Goal: Task Accomplishment & Management: Use online tool/utility

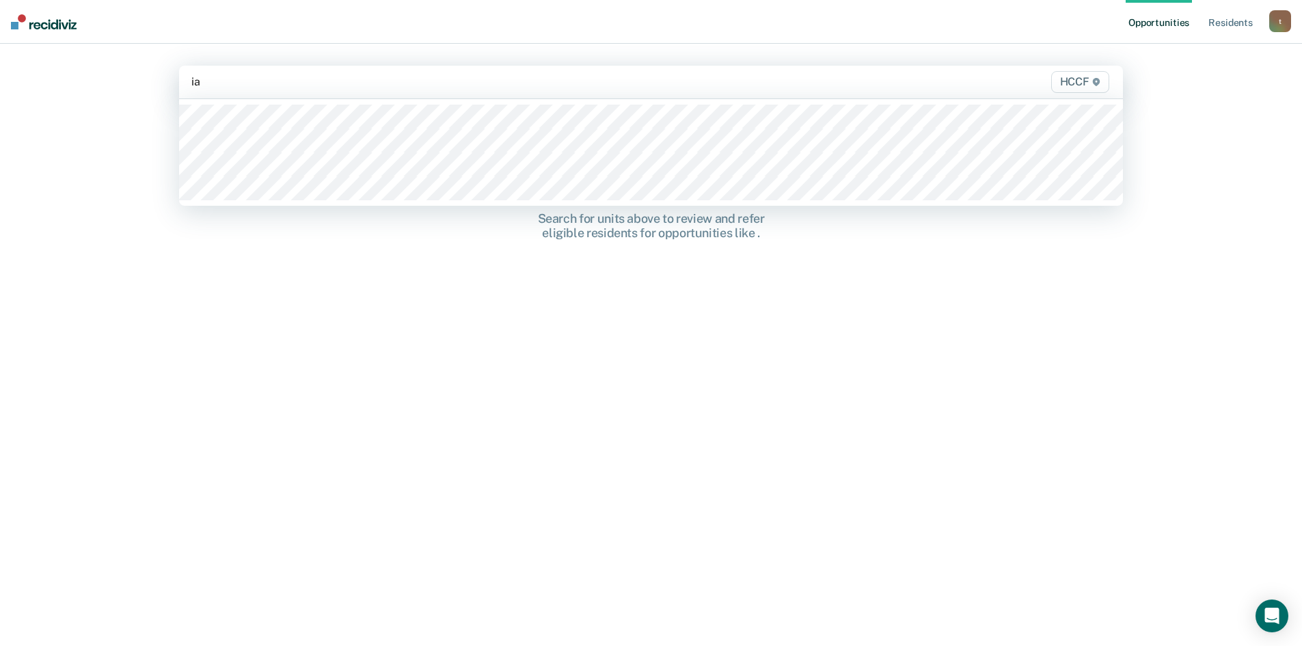
type input "ia2"
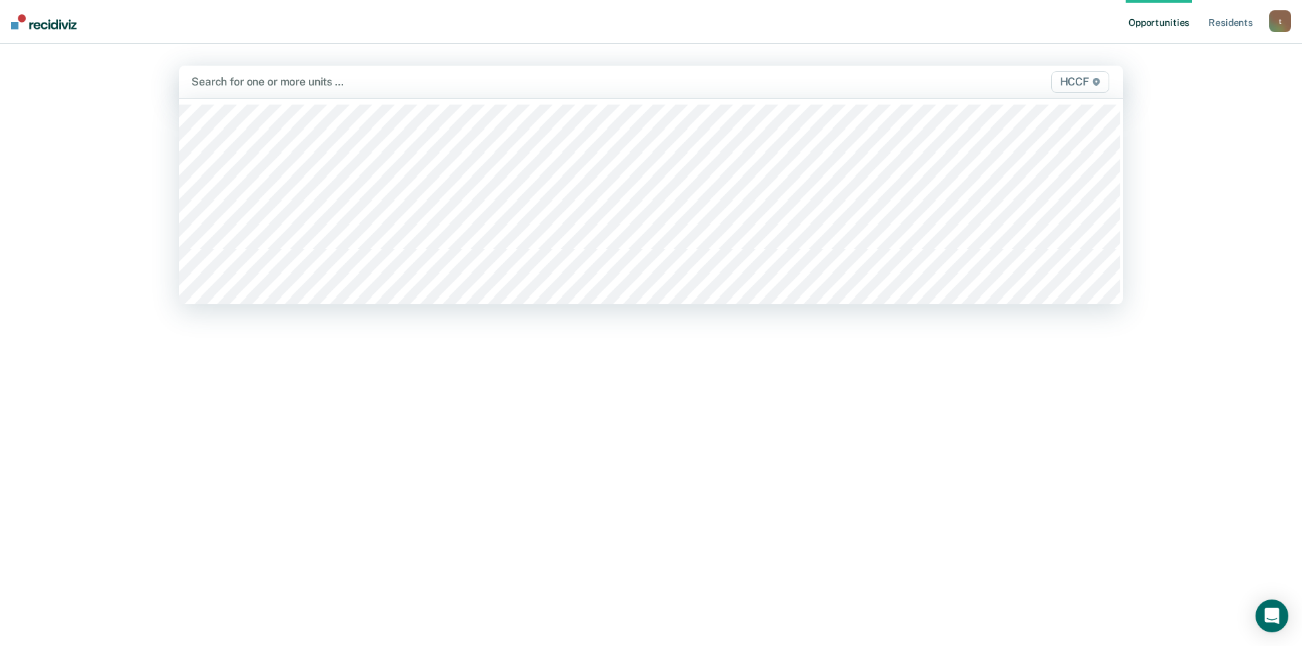
click at [320, 82] on div at bounding box center [512, 82] width 642 height 16
click at [1063, 79] on span "HCCF" at bounding box center [1080, 82] width 58 height 22
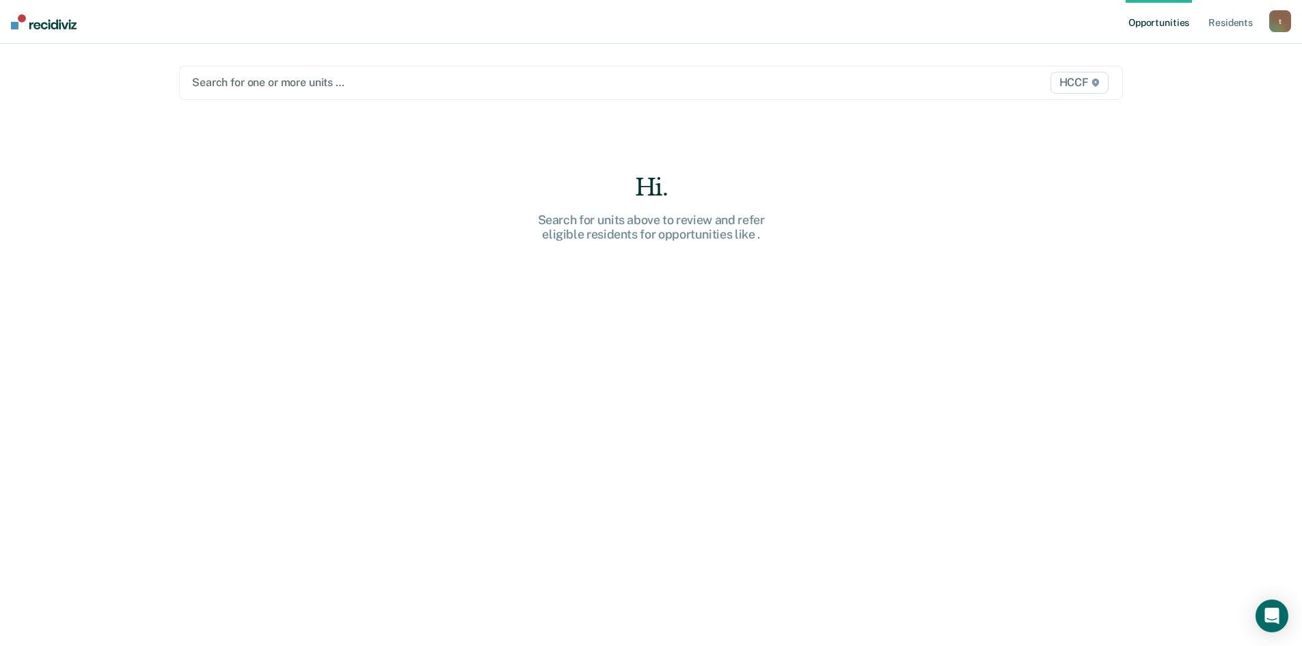
drag, startPoint x: 236, startPoint y: 79, endPoint x: 182, endPoint y: 66, distance: 55.5
click at [234, 79] on div at bounding box center [513, 82] width 642 height 16
click at [24, 26] on img at bounding box center [44, 21] width 66 height 15
click at [362, 81] on div at bounding box center [513, 82] width 642 height 16
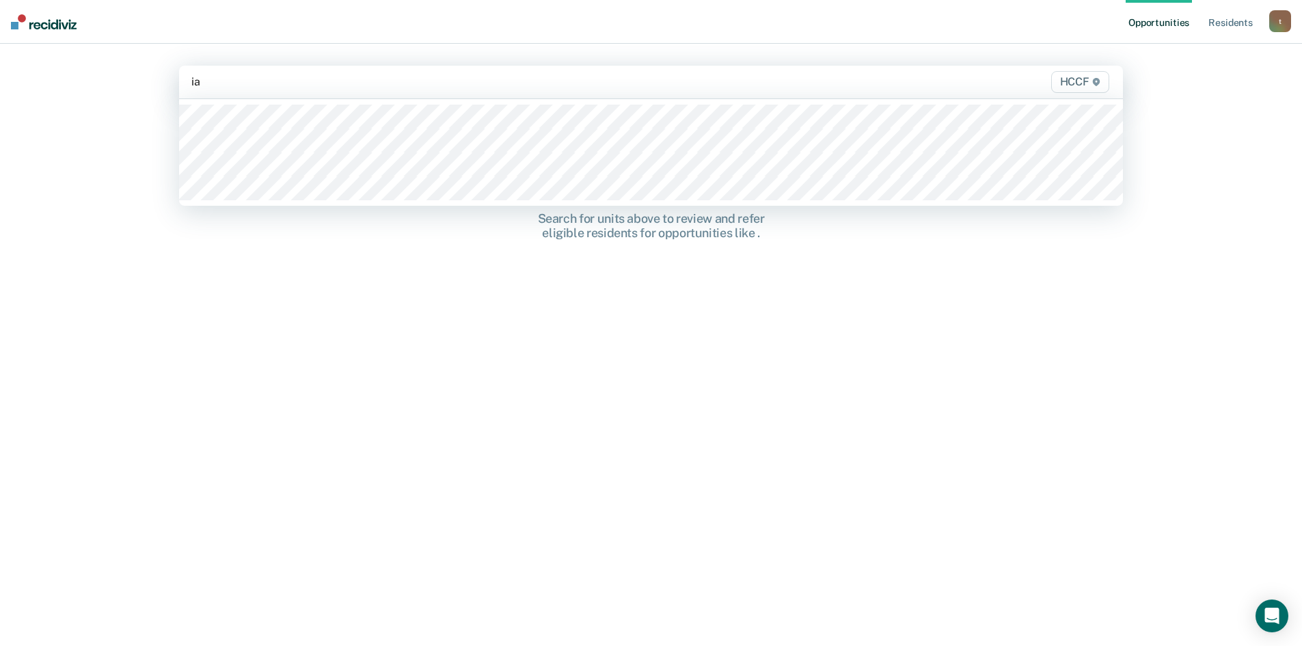
type input "ia1"
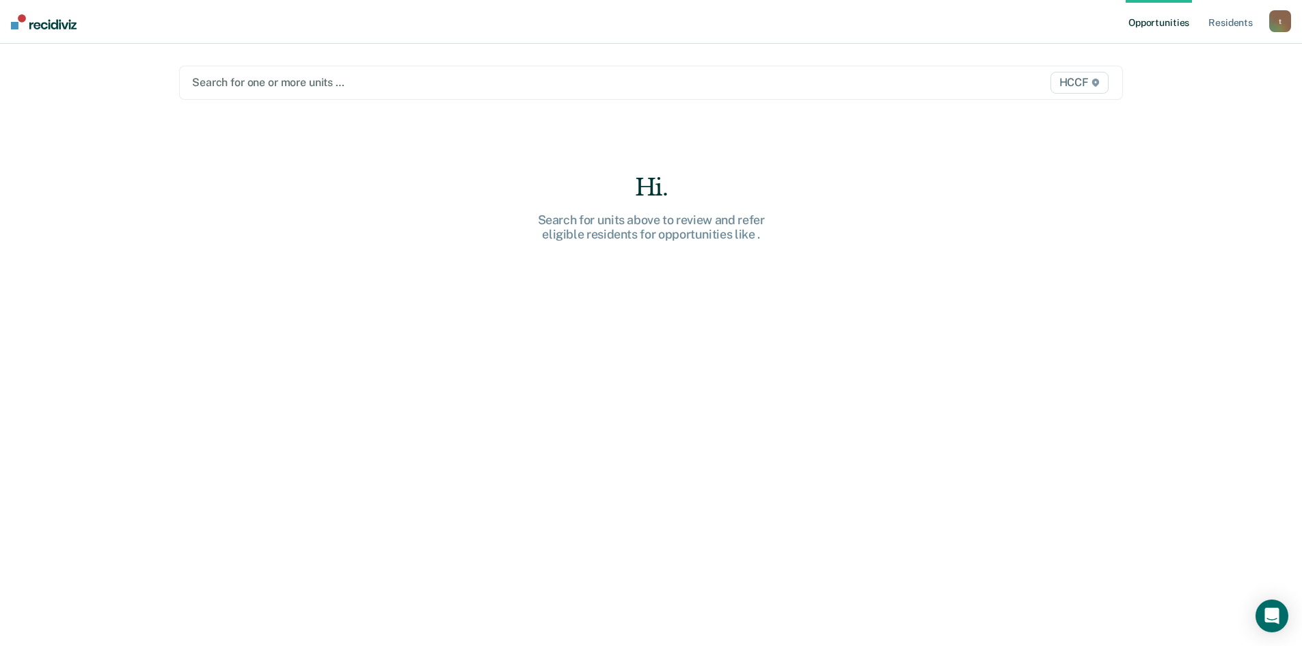
click at [1070, 85] on span "HCCF" at bounding box center [1079, 83] width 58 height 22
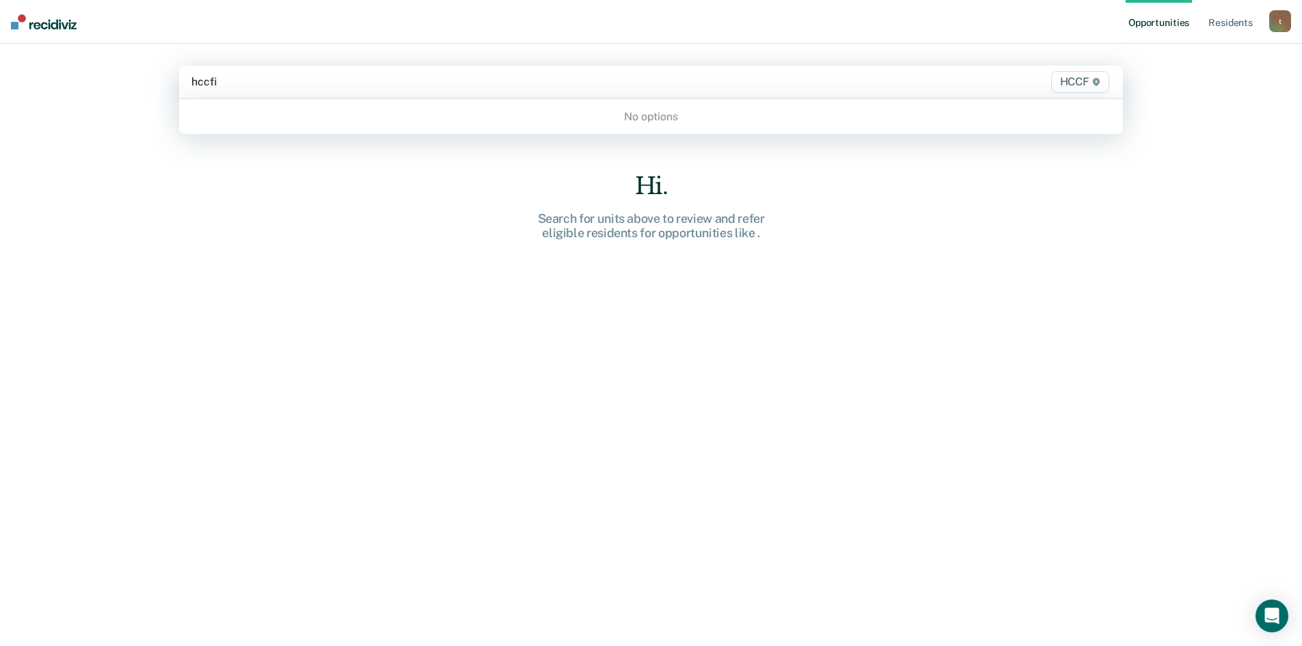
type input "hccf"
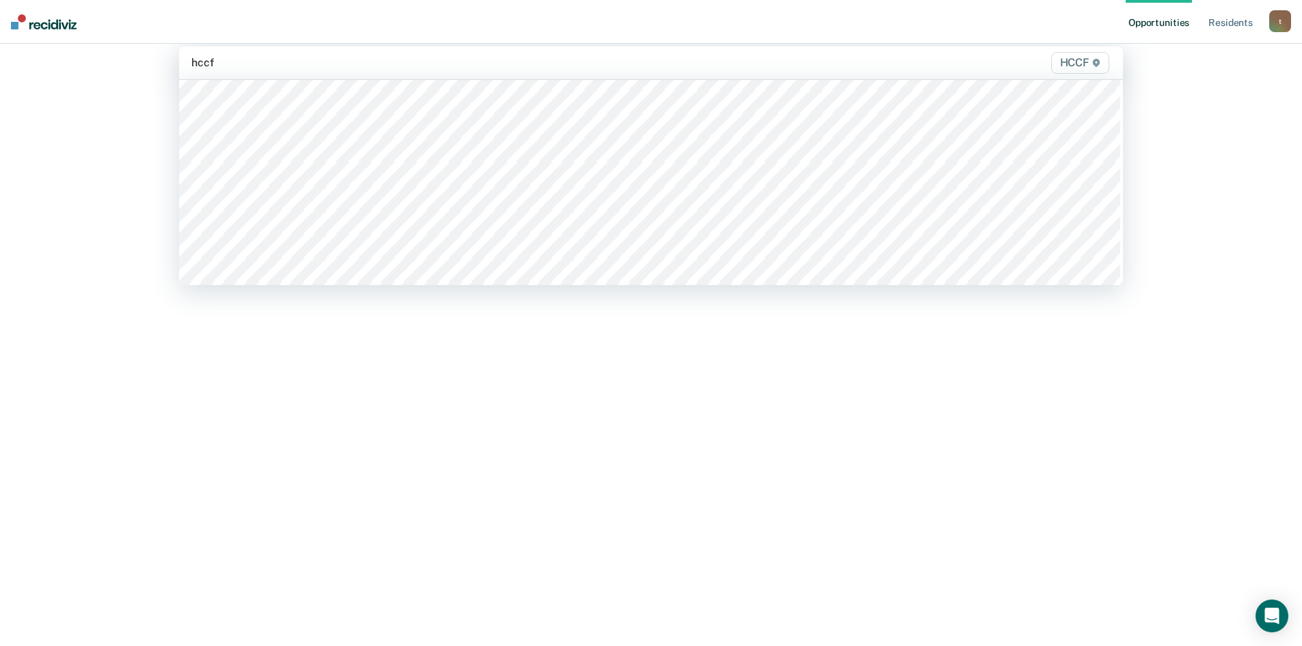
scroll to position [547, 0]
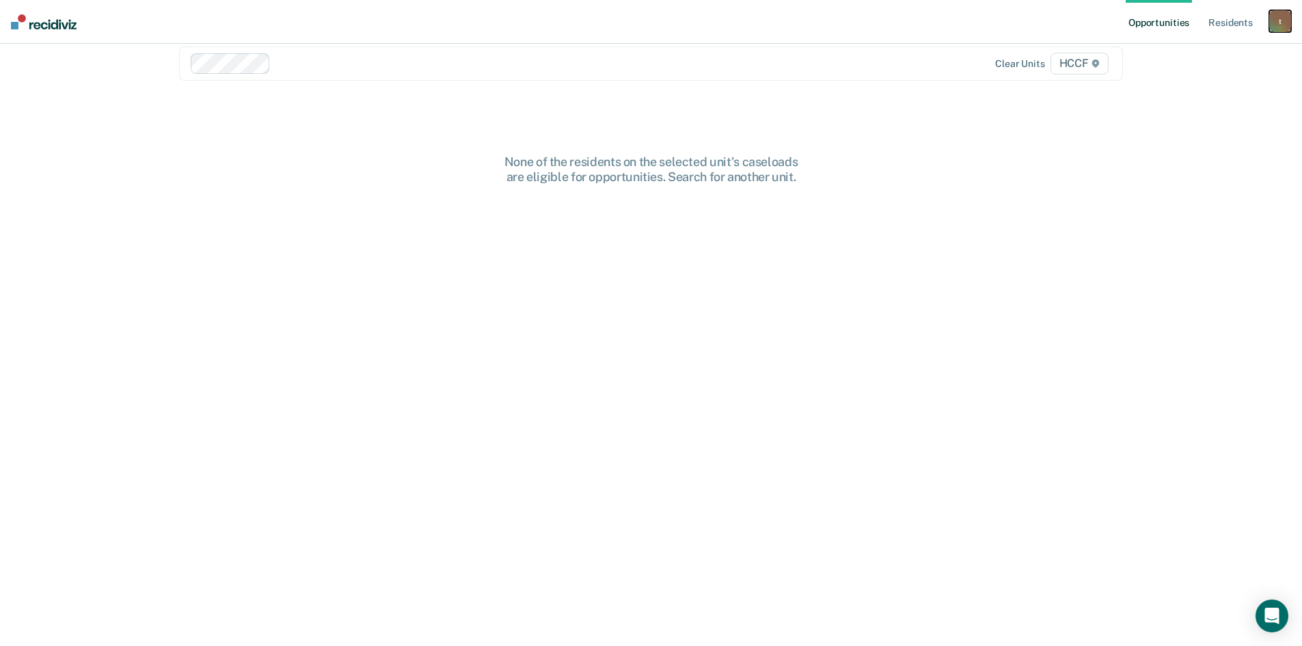
click at [1288, 19] on div "t" at bounding box center [1280, 21] width 22 height 22
click at [22, 24] on img at bounding box center [44, 21] width 66 height 15
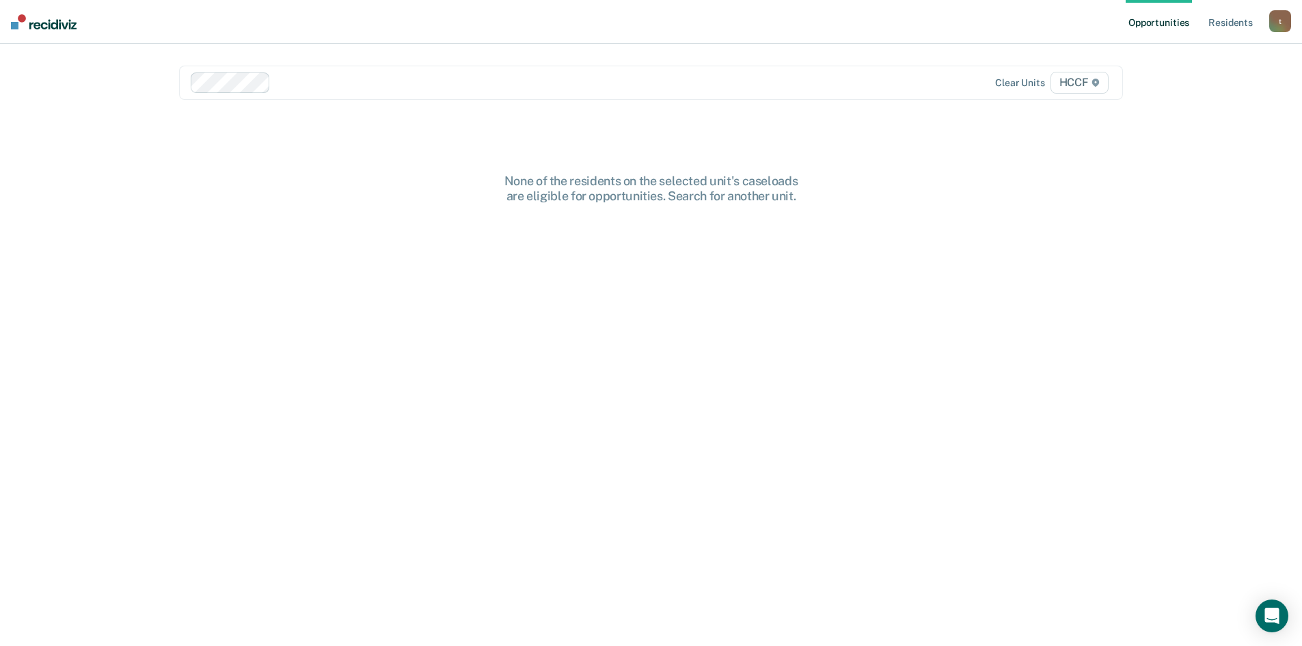
click at [70, 24] on img at bounding box center [44, 21] width 66 height 15
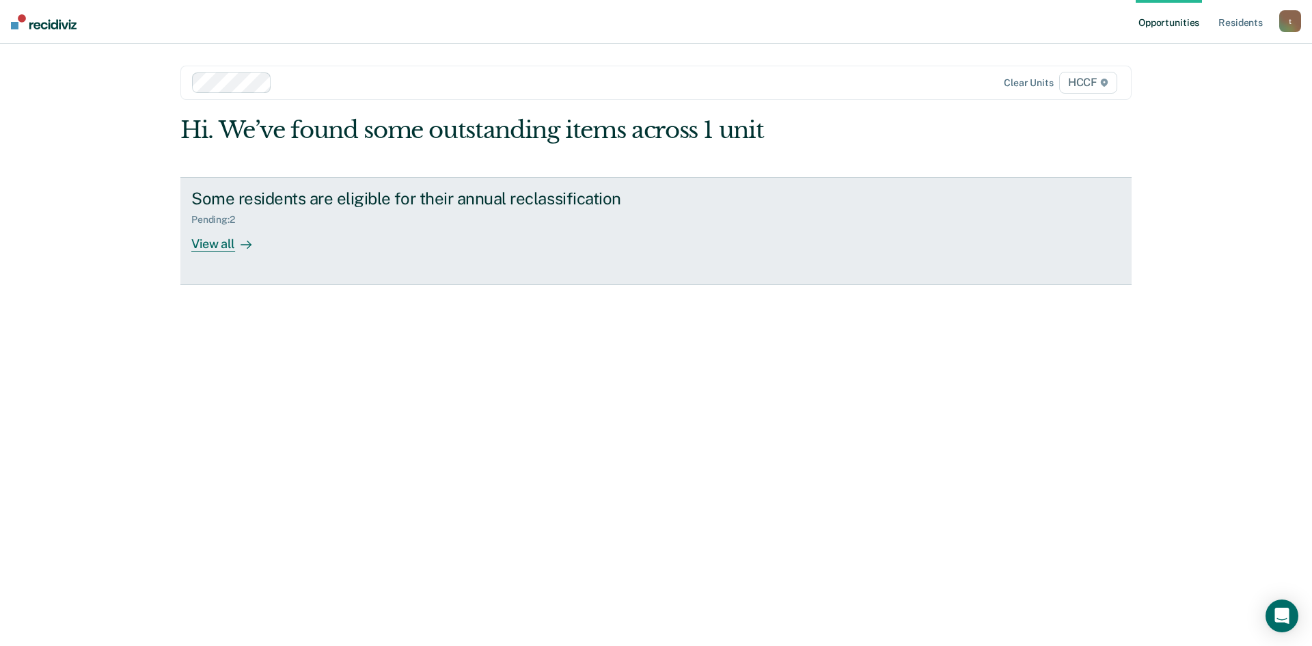
click at [218, 254] on link "Some residents are eligible for their annual reclassification Pending : 2 View …" at bounding box center [655, 231] width 951 height 108
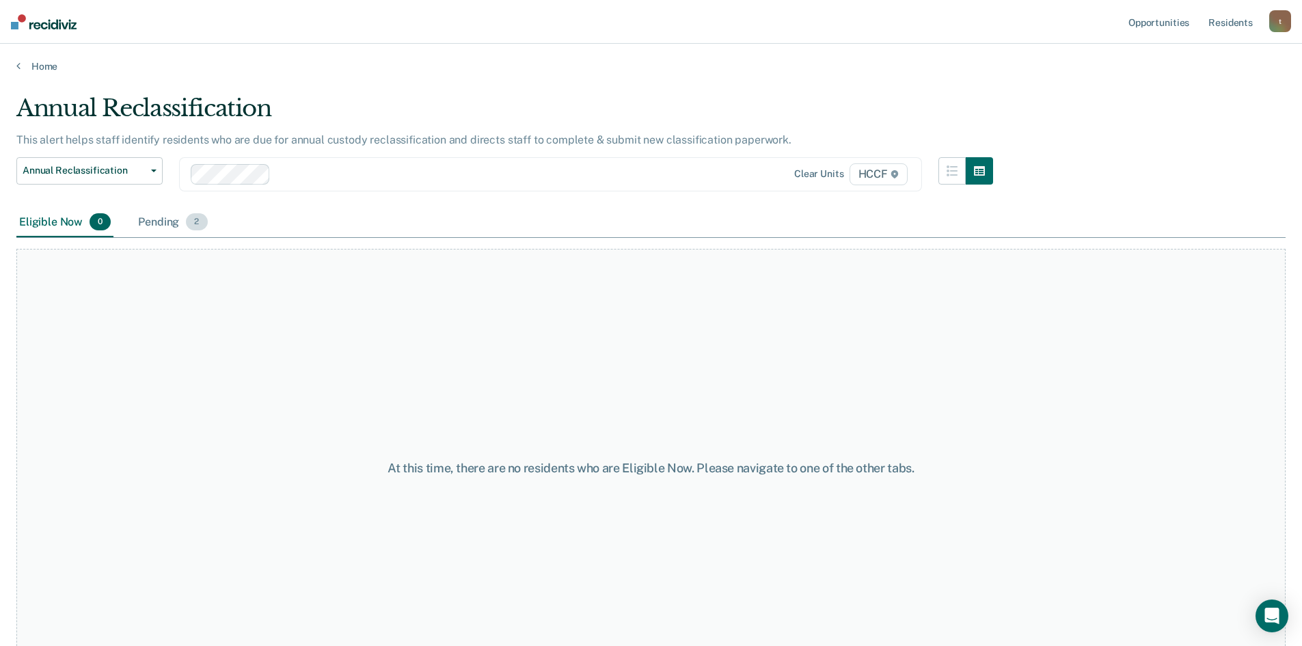
click at [169, 223] on div "Pending 2" at bounding box center [172, 223] width 74 height 30
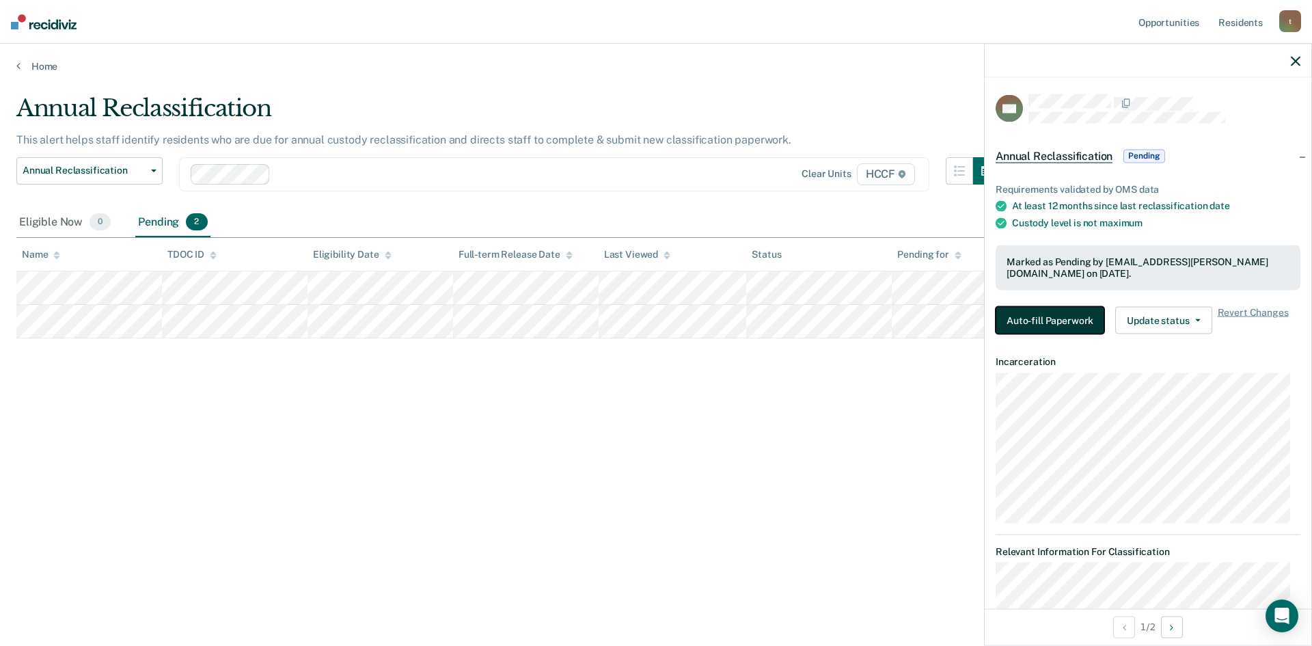
click at [1053, 321] on button "Auto-fill Paperwork" at bounding box center [1050, 319] width 109 height 27
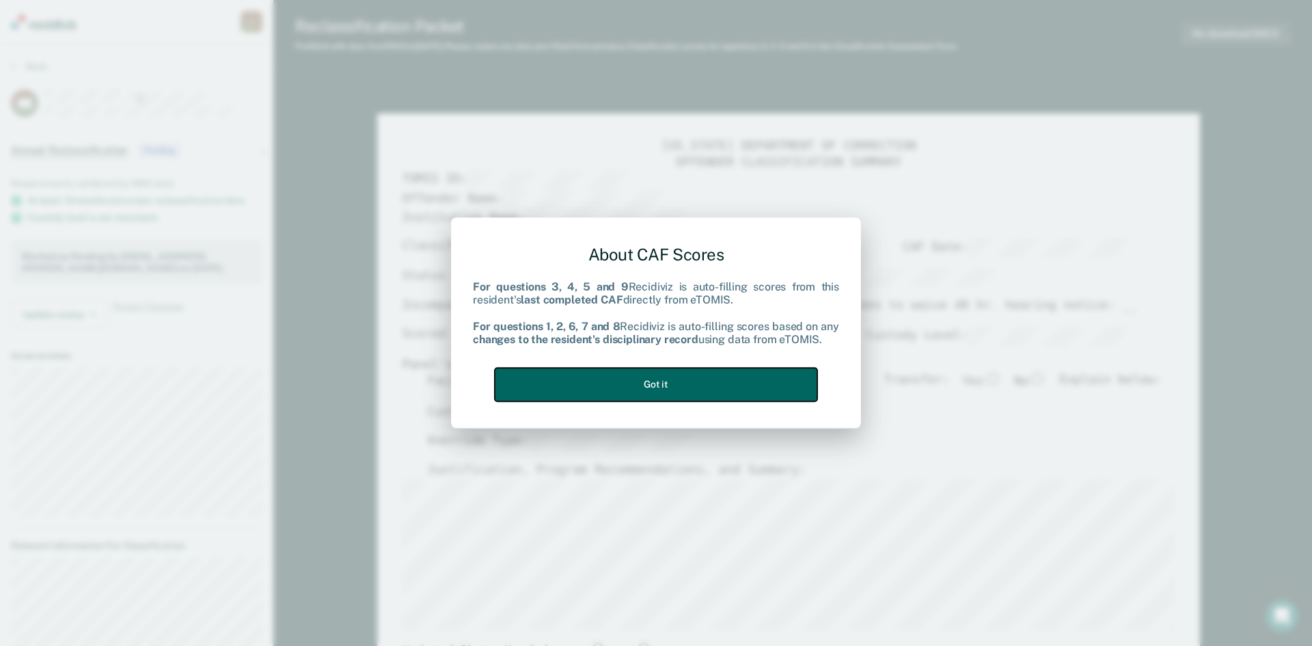
click at [682, 385] on button "Got it" at bounding box center [656, 384] width 323 height 33
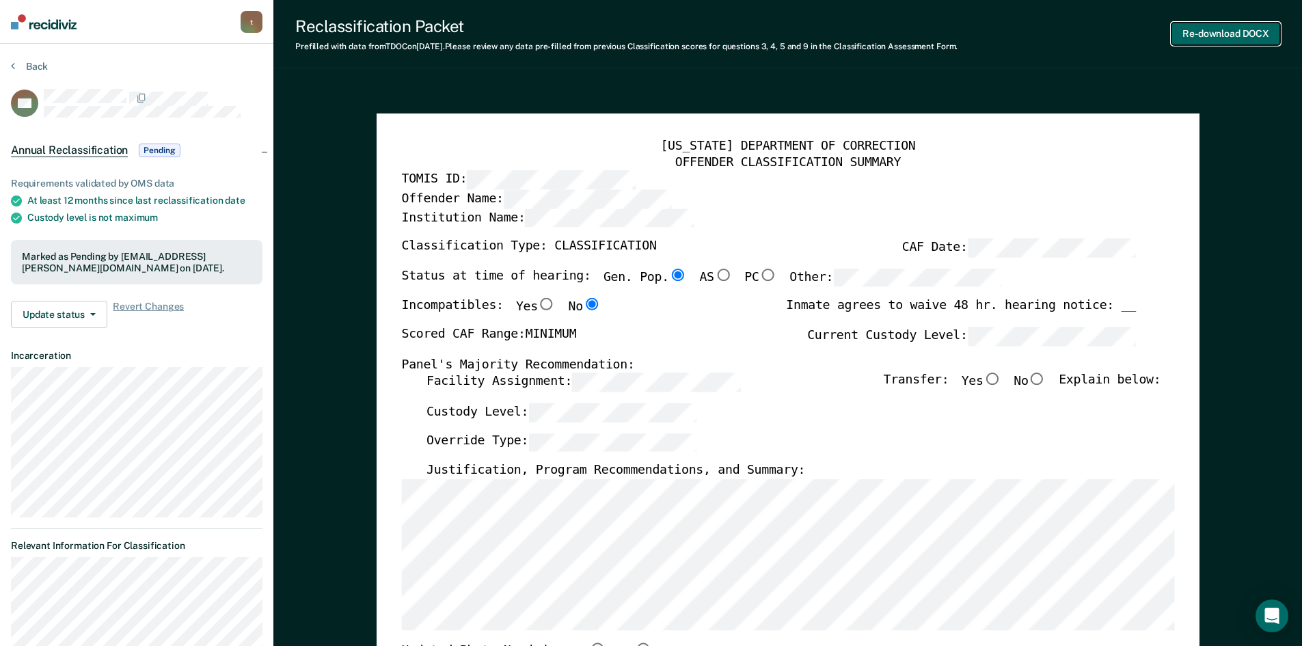
click at [1202, 33] on button "Re-download DOCX" at bounding box center [1225, 34] width 109 height 23
click at [12, 66] on icon at bounding box center [13, 65] width 4 height 11
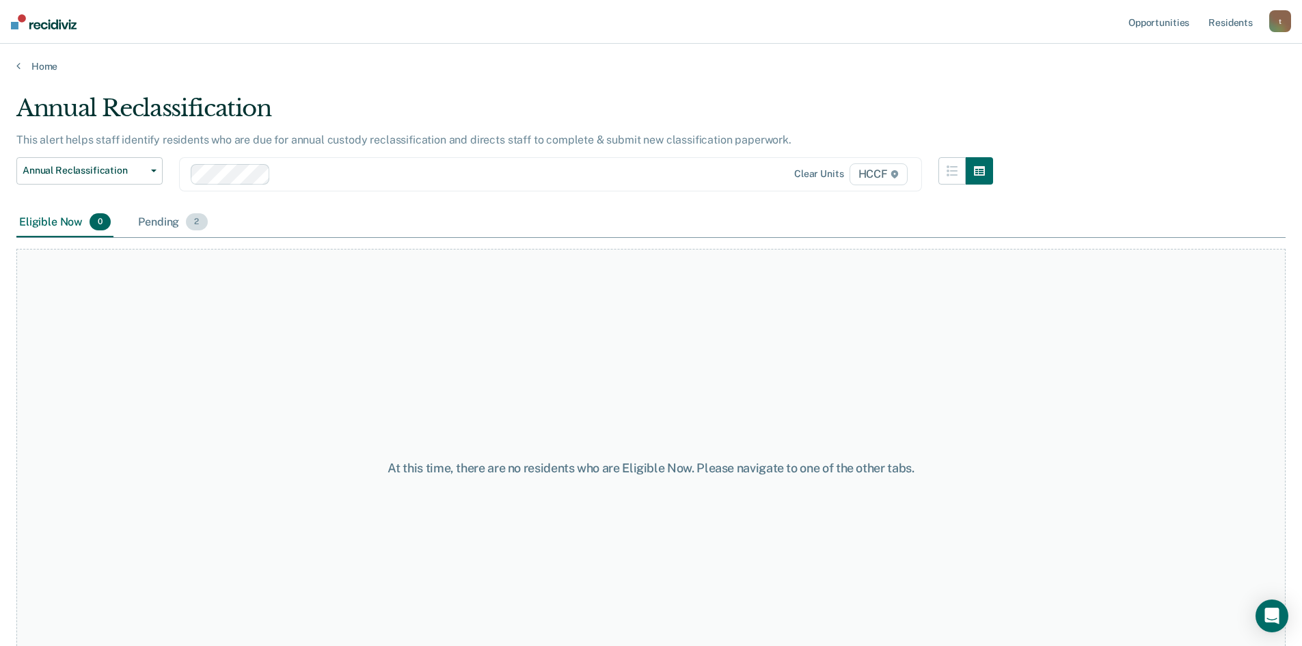
click at [155, 223] on div "Pending 2" at bounding box center [172, 223] width 74 height 30
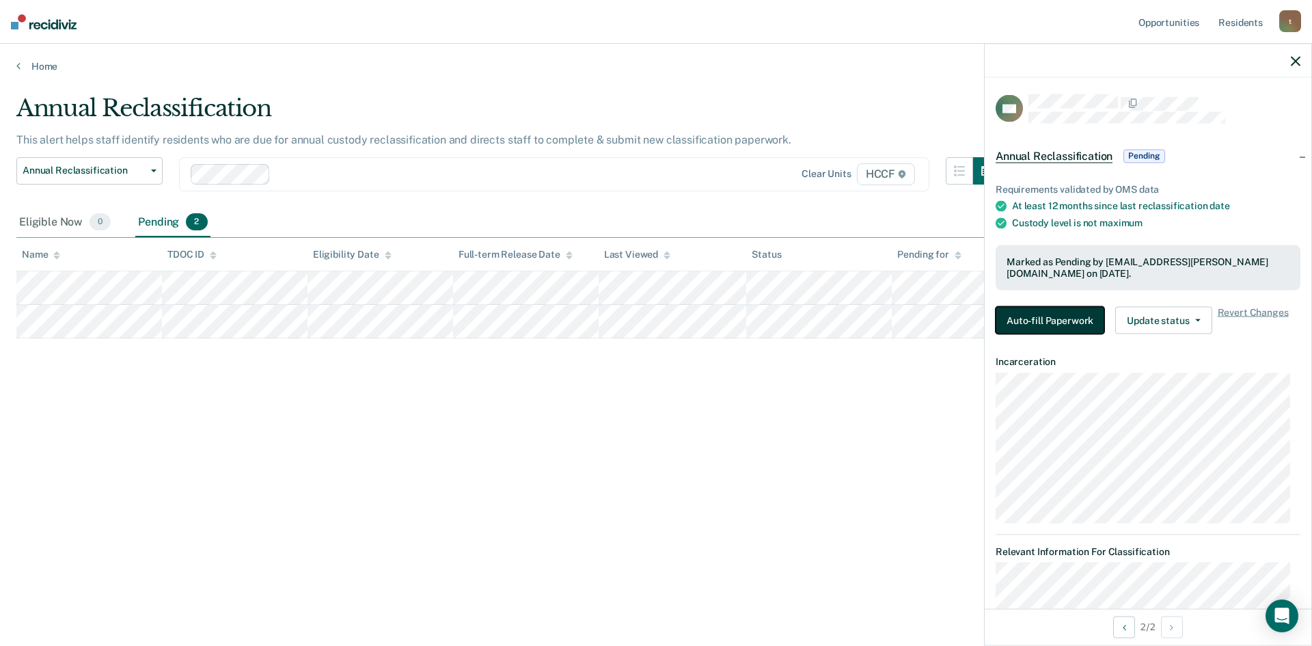
click at [1041, 318] on button "Auto-fill Paperwork" at bounding box center [1050, 319] width 109 height 27
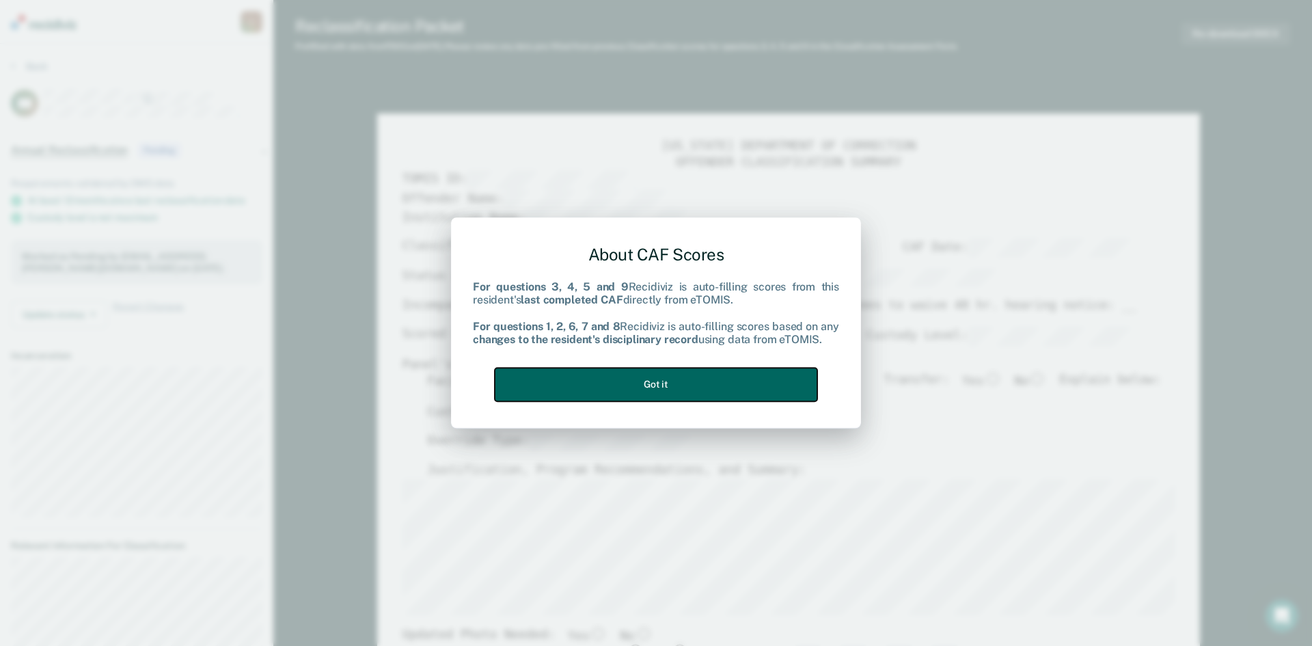
click at [716, 382] on button "Got it" at bounding box center [656, 384] width 323 height 33
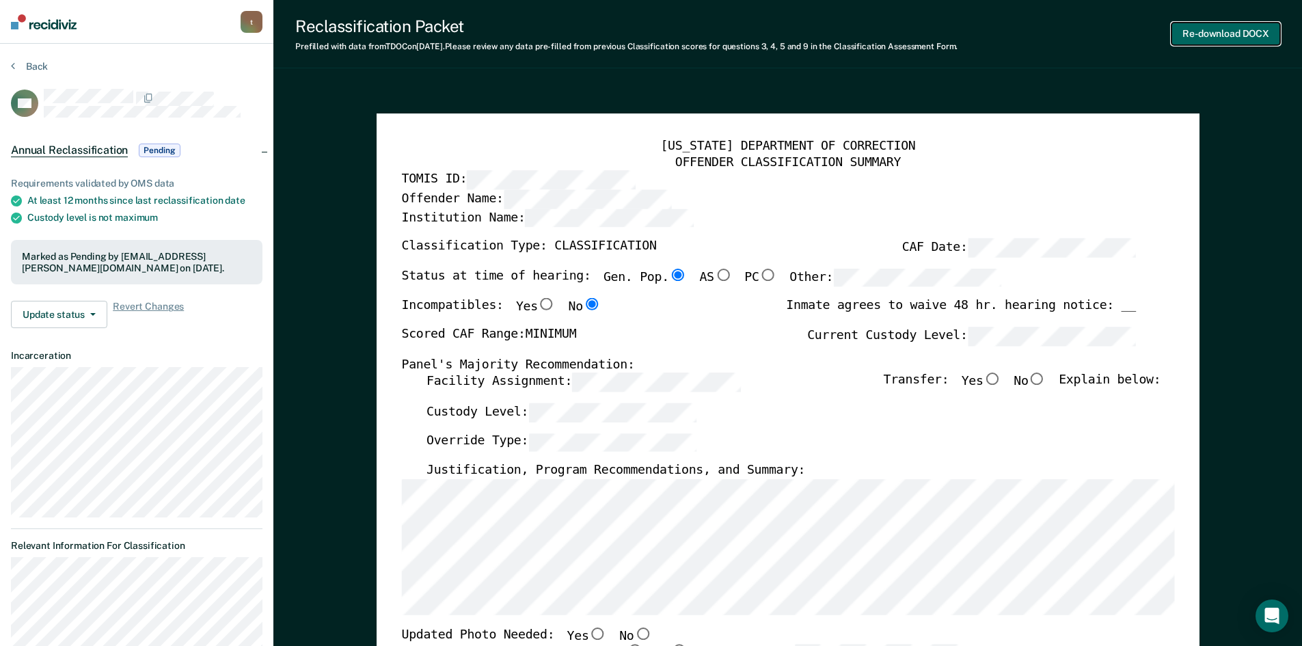
click at [1215, 38] on button "Re-download DOCX" at bounding box center [1225, 34] width 109 height 23
type textarea "x"
click at [15, 65] on button "Back" at bounding box center [29, 66] width 37 height 12
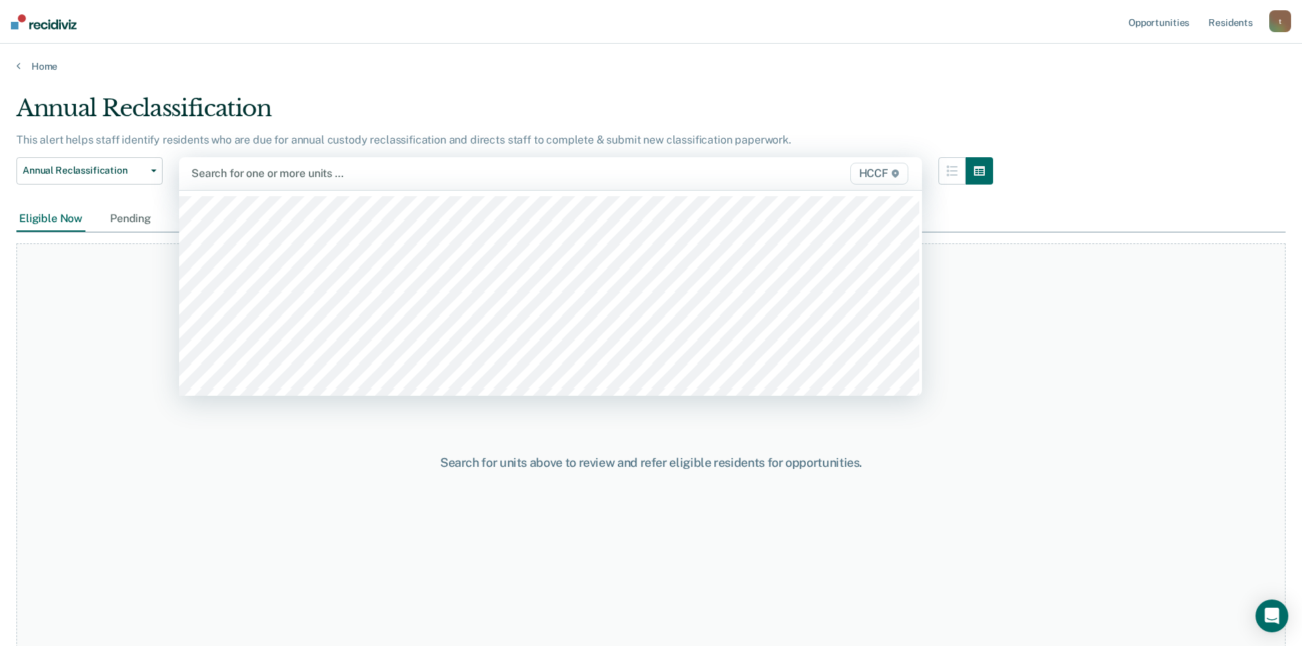
click at [247, 176] on div at bounding box center [442, 173] width 502 height 16
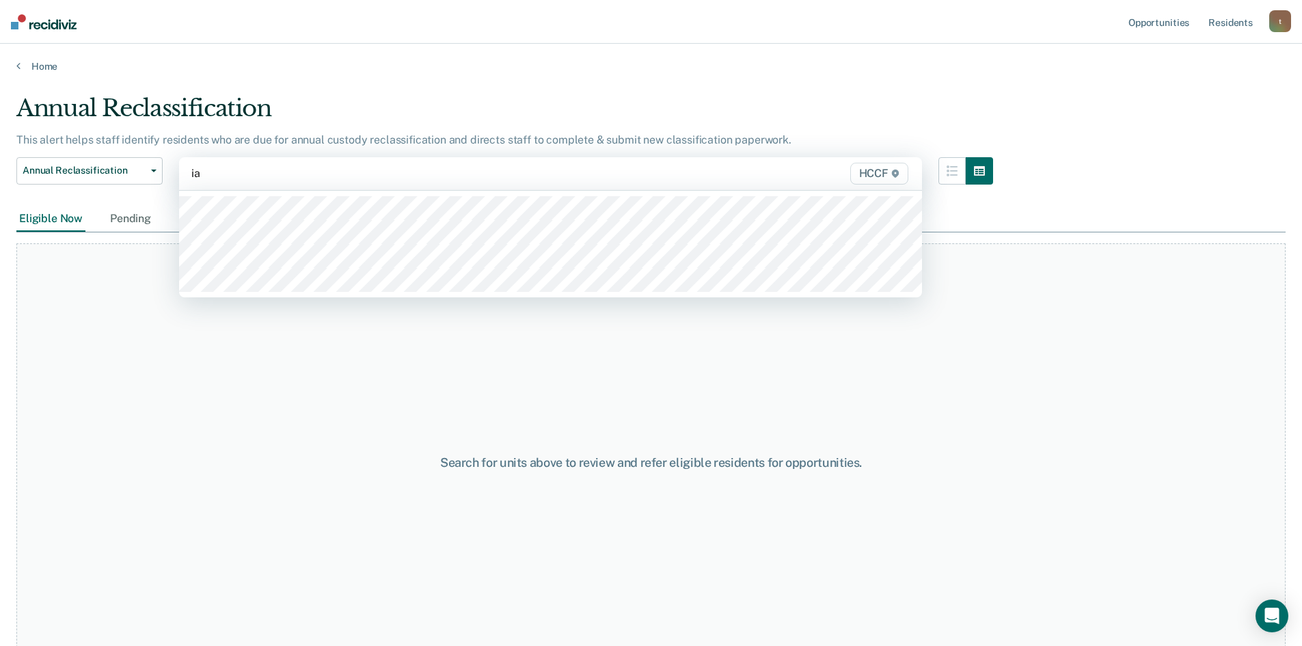
type input "ia2"
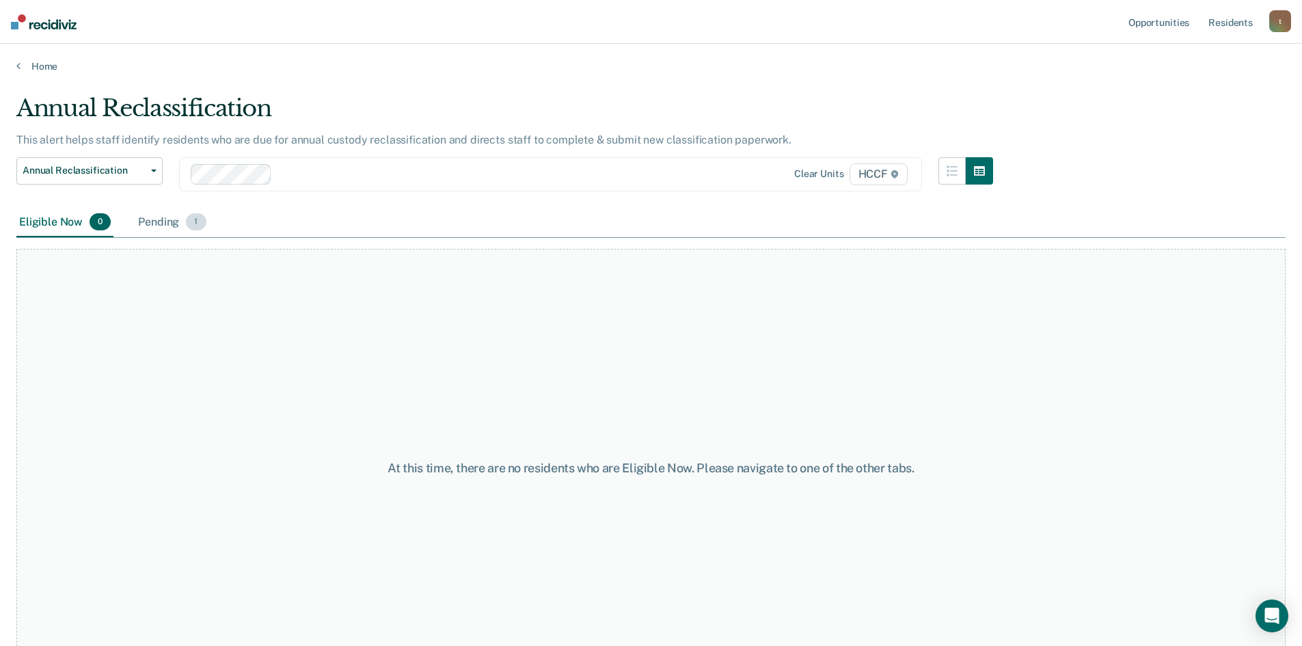
click at [164, 223] on div "Pending 1" at bounding box center [171, 223] width 73 height 30
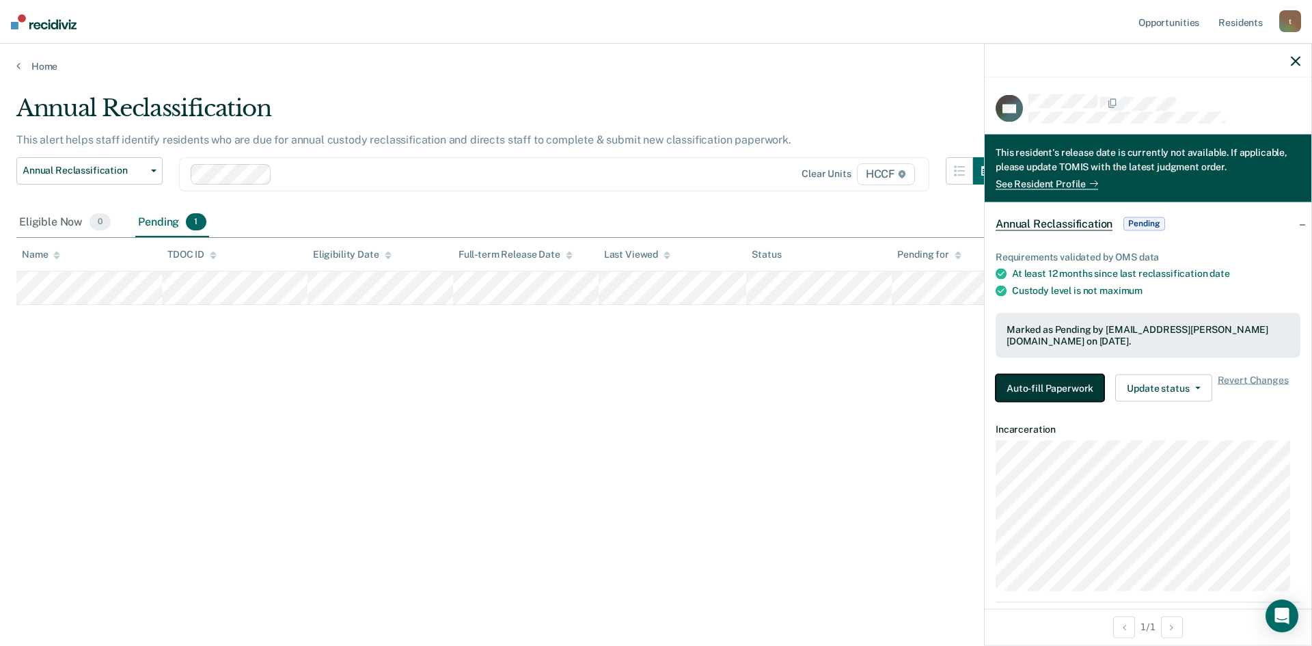
click at [1070, 390] on button "Auto-fill Paperwork" at bounding box center [1050, 387] width 109 height 27
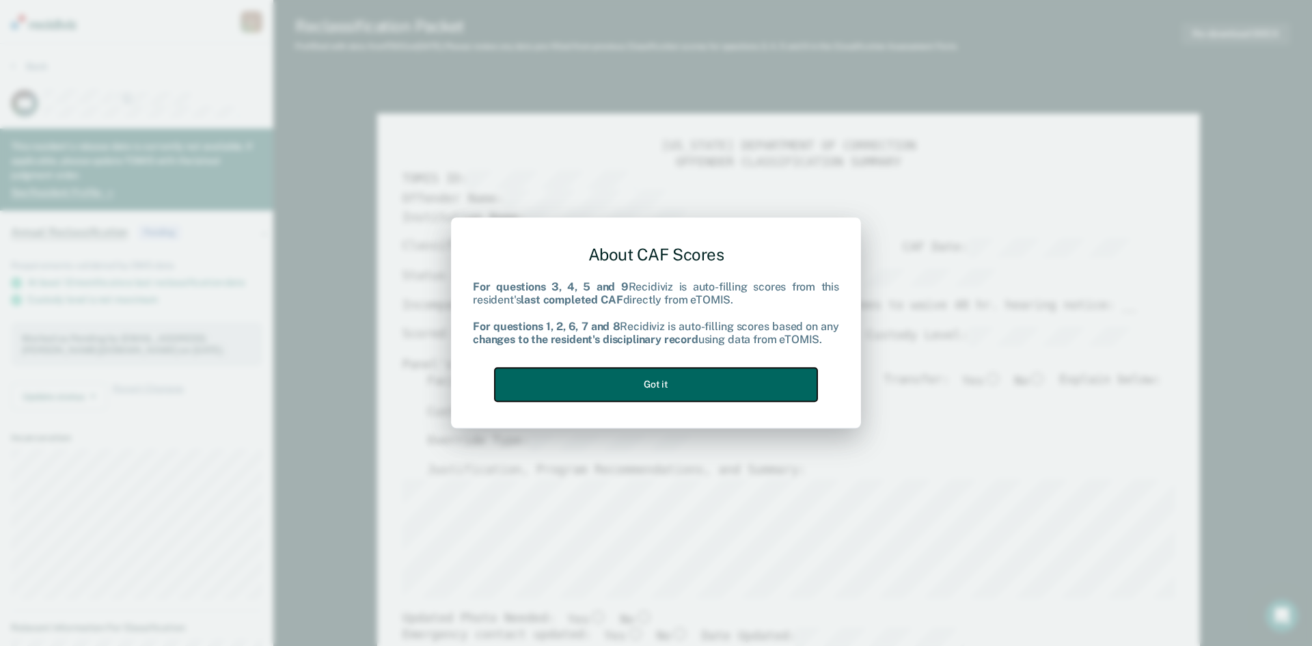
click at [695, 381] on button "Got it" at bounding box center [656, 384] width 323 height 33
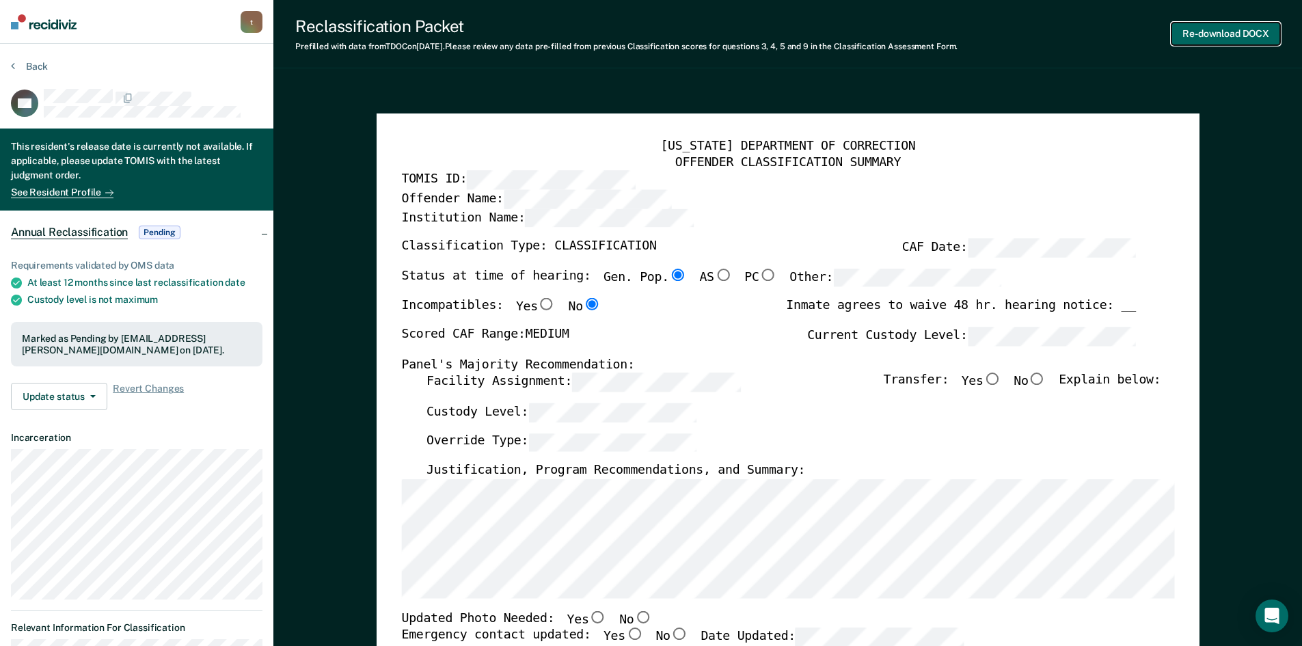
click at [1231, 26] on button "Re-download DOCX" at bounding box center [1225, 34] width 109 height 23
type textarea "x"
click at [11, 64] on icon at bounding box center [13, 65] width 4 height 11
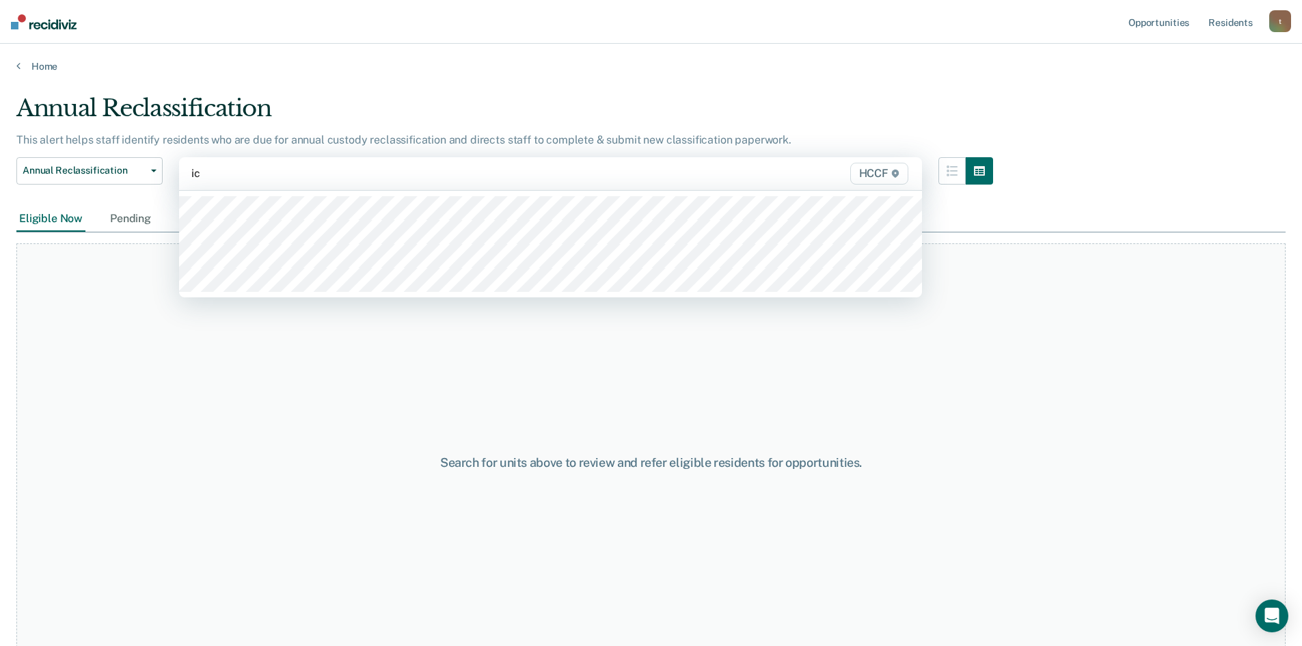
type input "ic1"
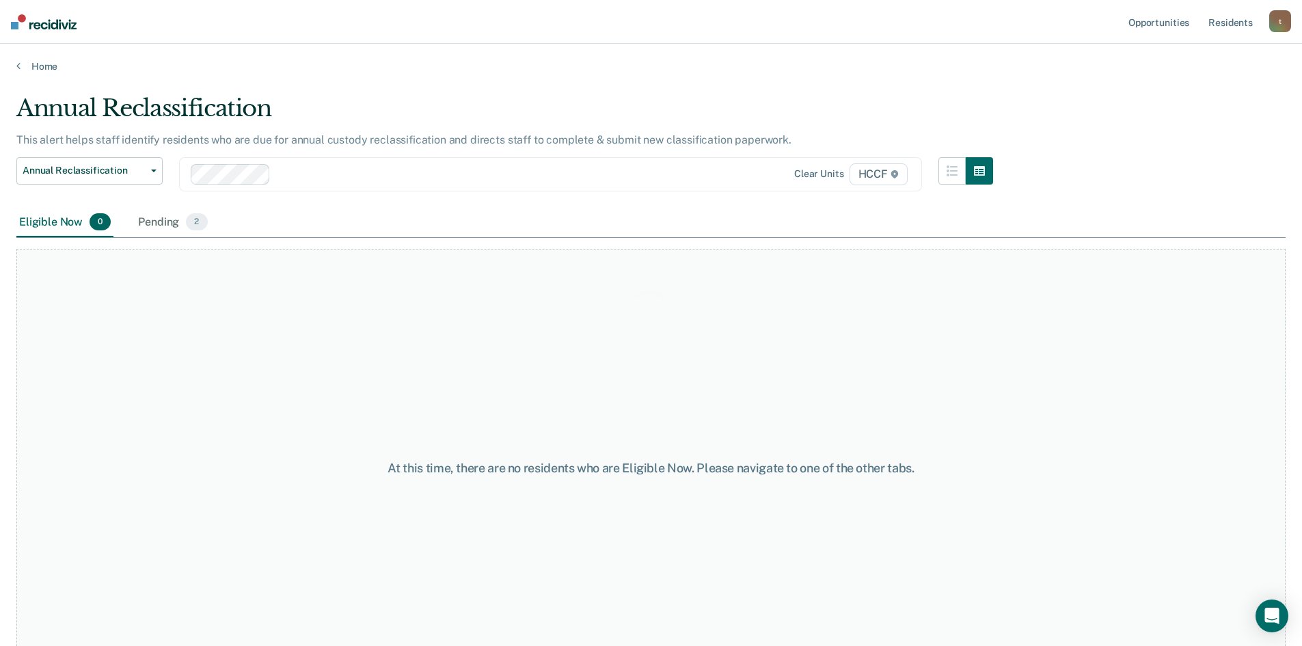
click at [157, 219] on div "Loading data..." at bounding box center [650, 318] width 1269 height 449
click at [163, 221] on div "Pending 2" at bounding box center [172, 223] width 74 height 30
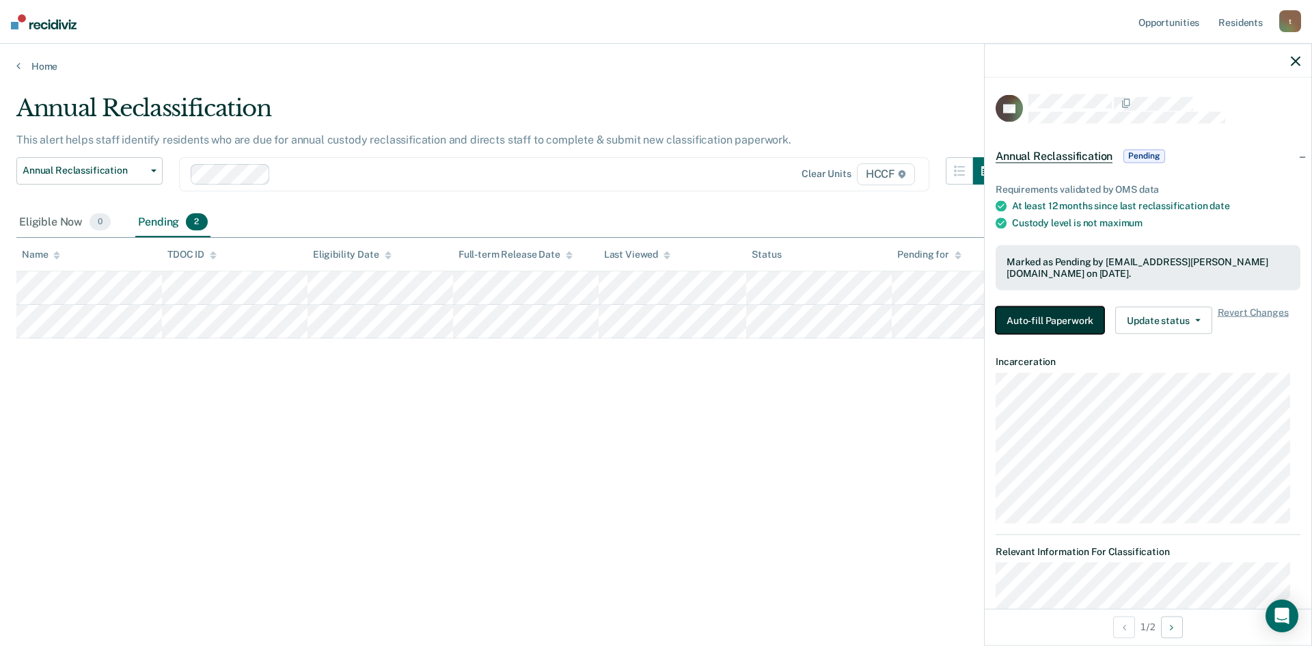
click at [1048, 318] on button "Auto-fill Paperwork" at bounding box center [1050, 319] width 109 height 27
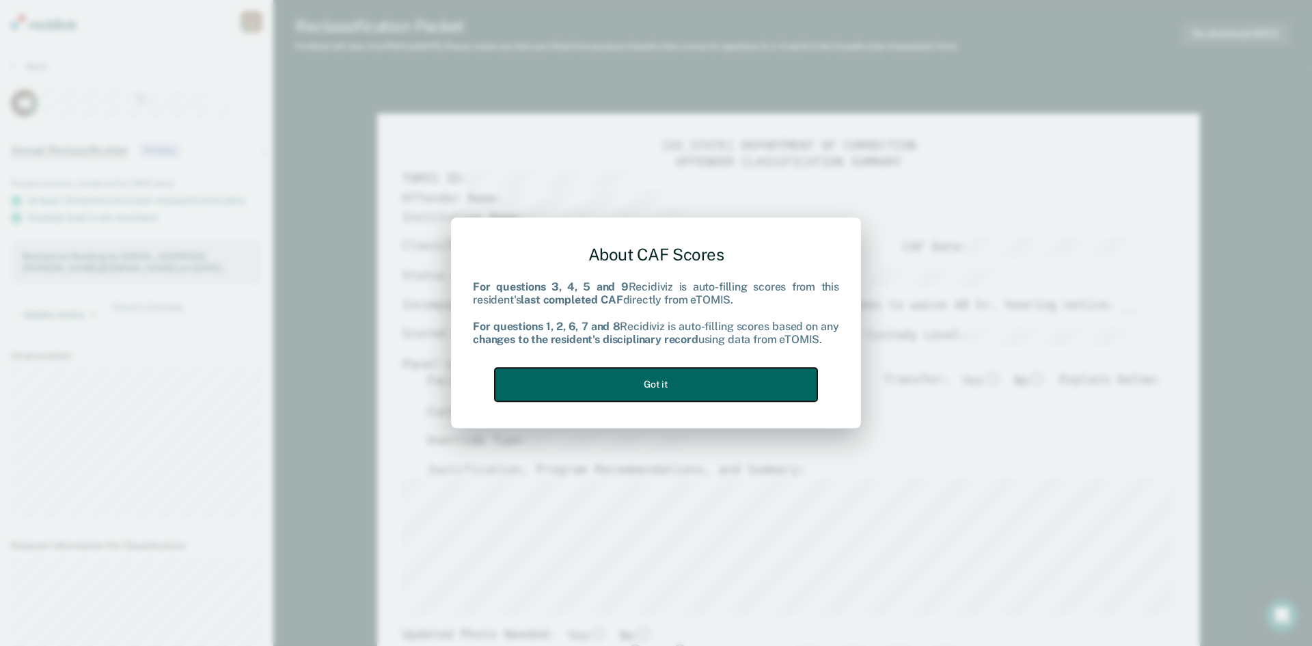
click at [683, 378] on button "Got it" at bounding box center [656, 384] width 323 height 33
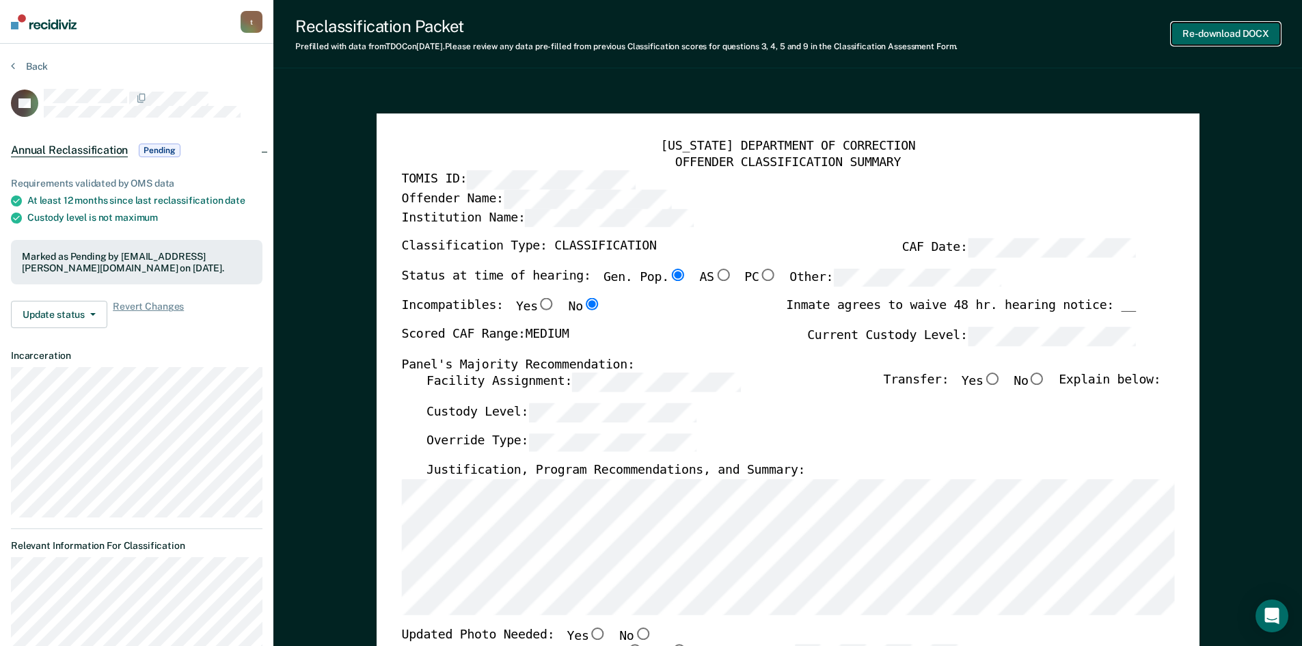
click at [1219, 38] on button "Re-download DOCX" at bounding box center [1225, 34] width 109 height 23
click at [1196, 33] on button "Re-download DOCX" at bounding box center [1225, 34] width 109 height 23
click at [12, 64] on icon at bounding box center [13, 65] width 4 height 11
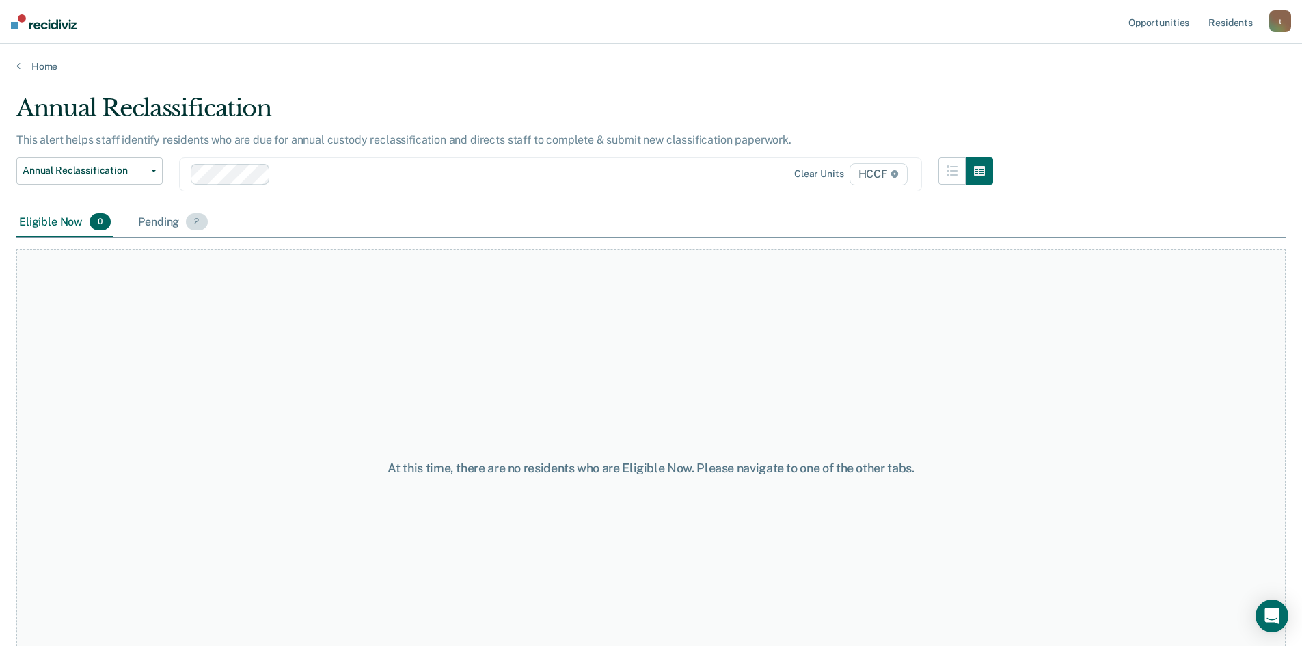
click at [160, 223] on div "Pending 2" at bounding box center [172, 223] width 74 height 30
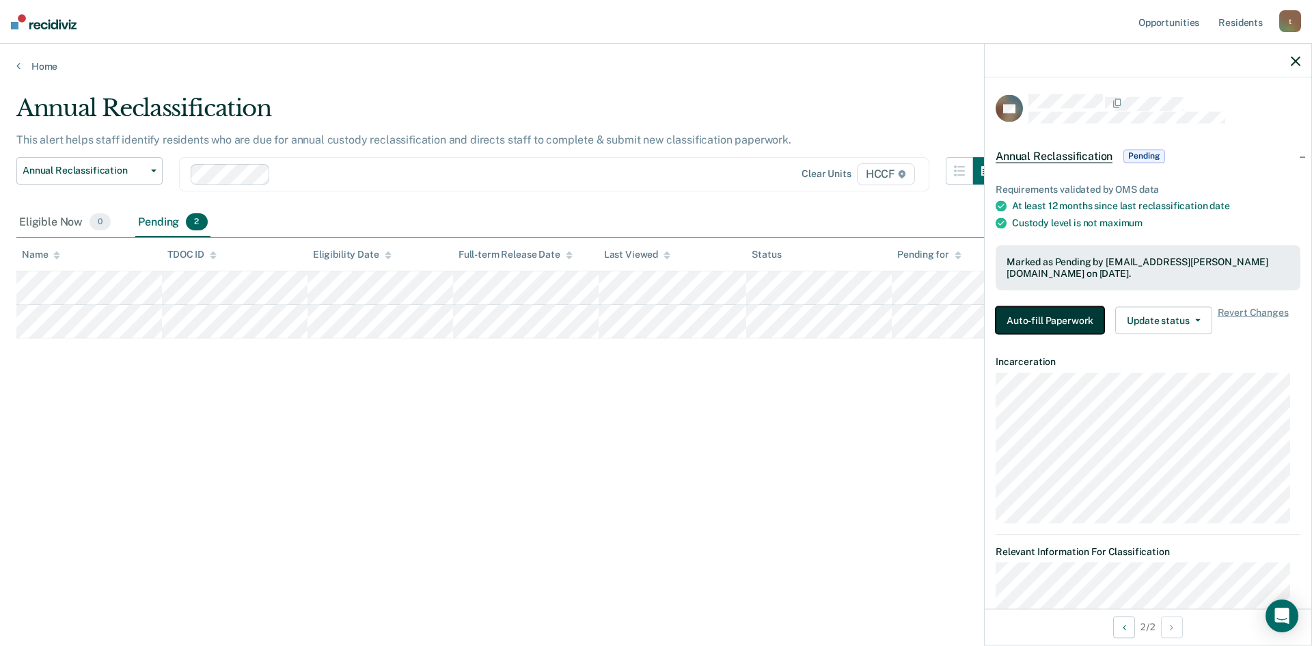
click at [1035, 318] on button "Auto-fill Paperwork" at bounding box center [1050, 319] width 109 height 27
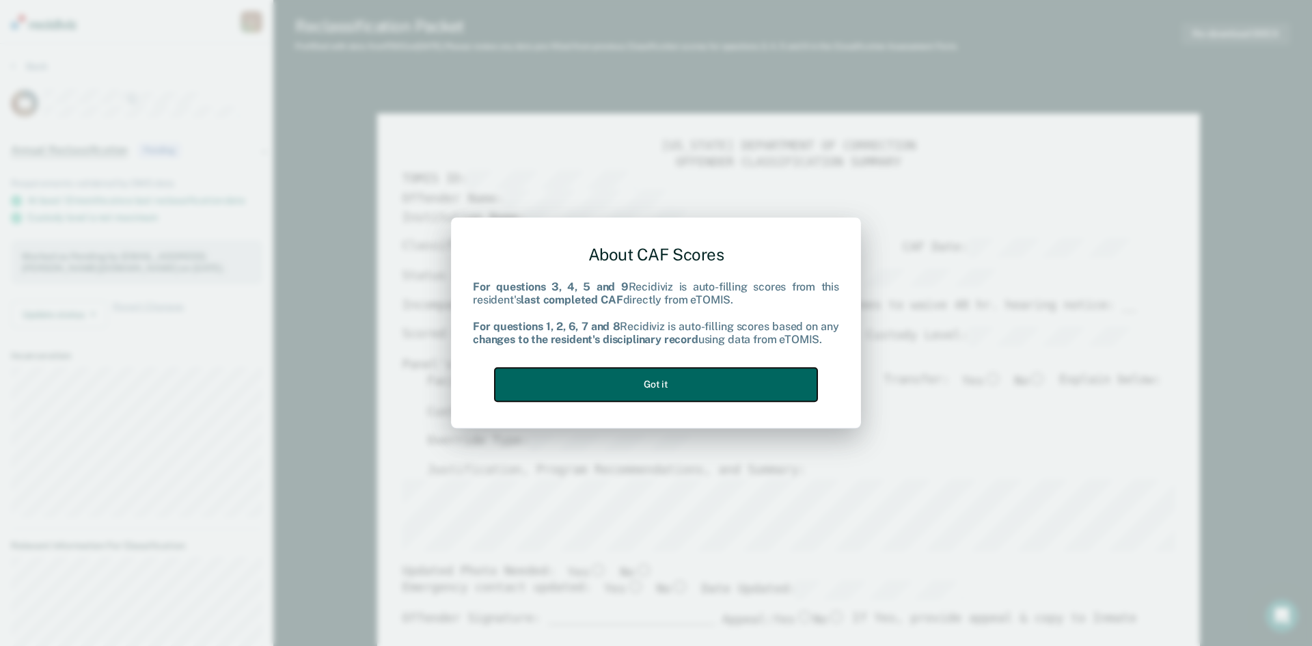
click at [721, 375] on button "Got it" at bounding box center [656, 384] width 323 height 33
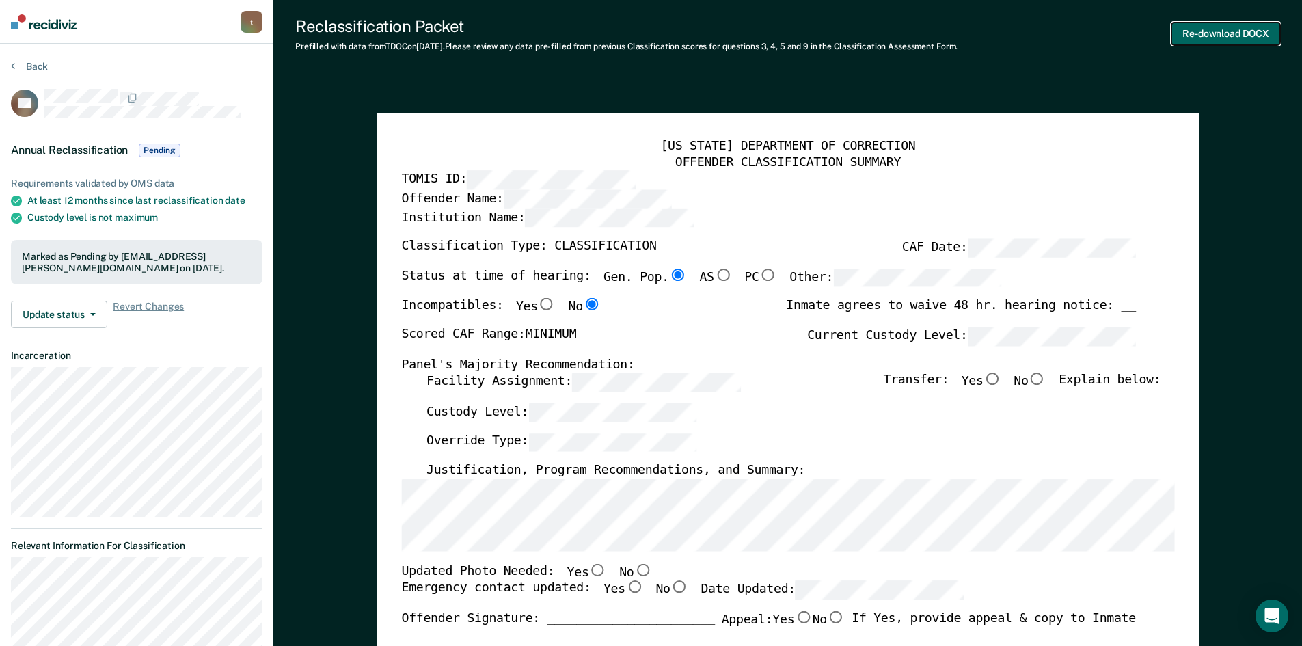
click at [1219, 38] on button "Re-download DOCX" at bounding box center [1225, 34] width 109 height 23
type textarea "x"
click at [12, 64] on icon at bounding box center [13, 65] width 4 height 11
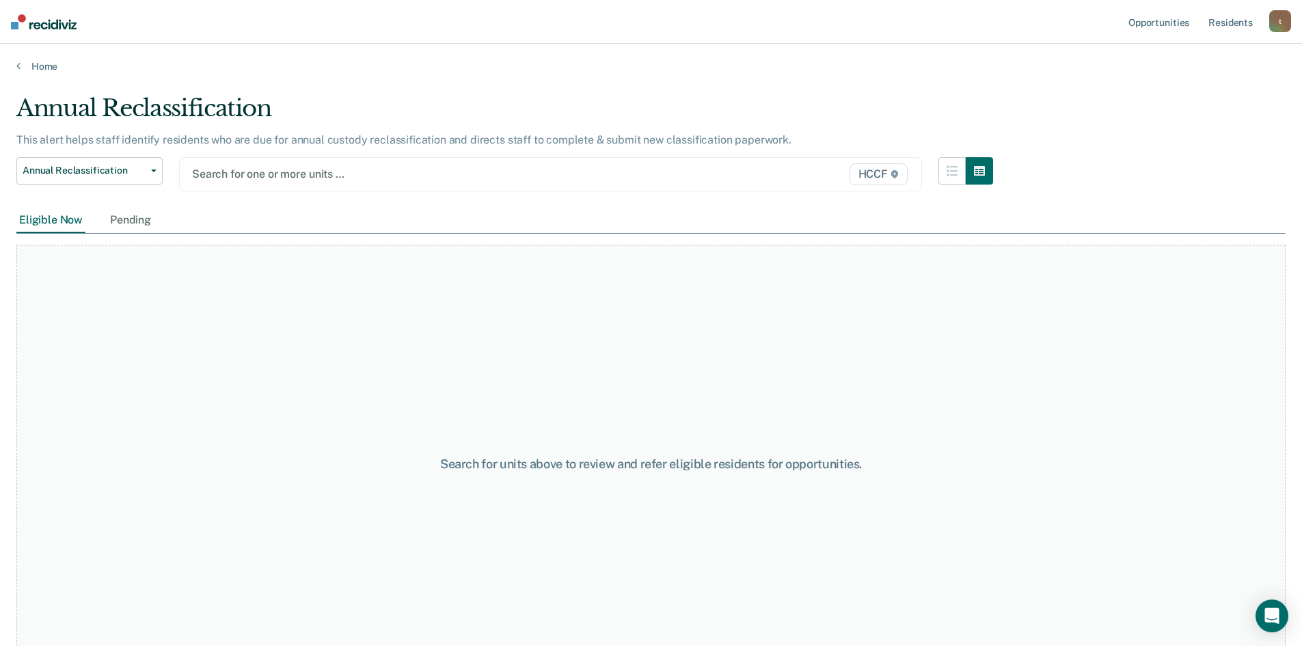
click at [246, 174] on div at bounding box center [442, 174] width 501 height 16
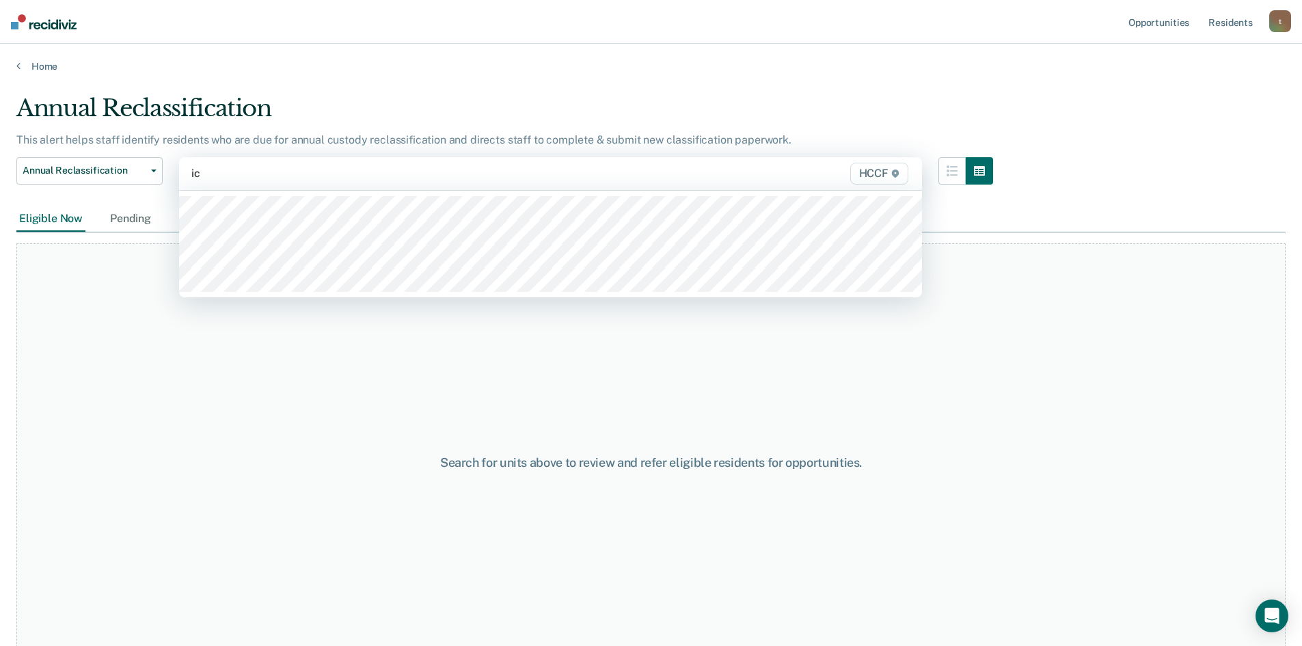
type input "ic2"
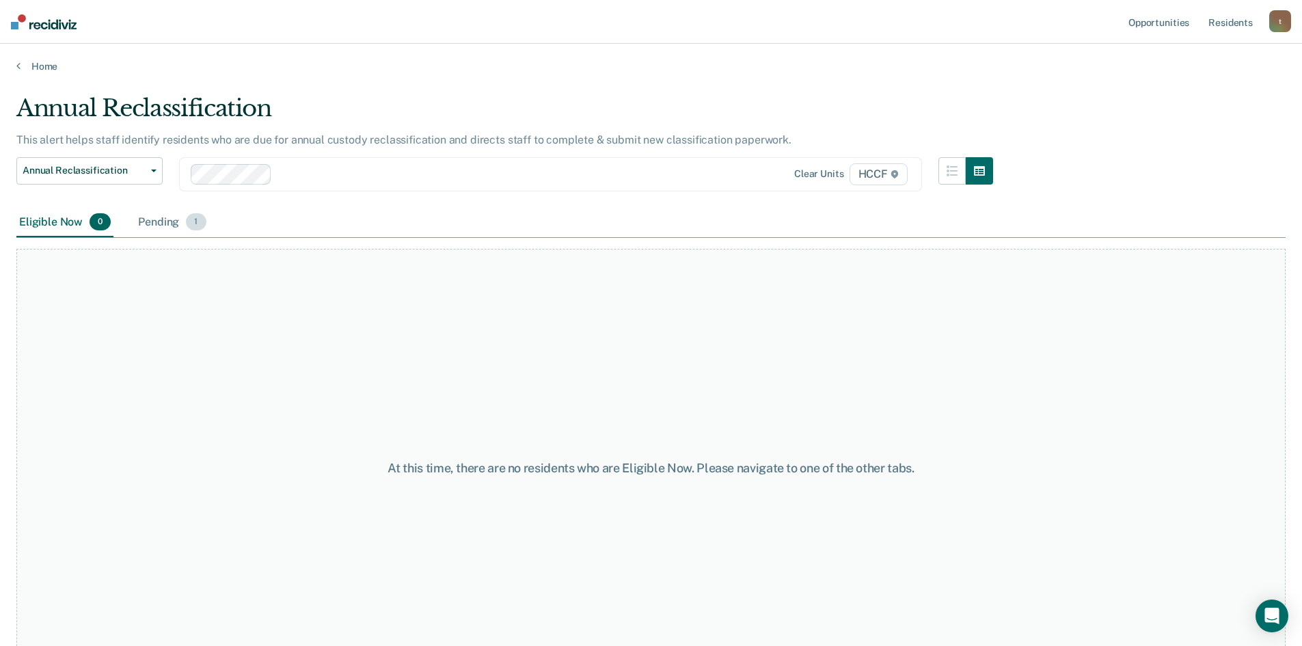
click at [165, 224] on div "Pending 1" at bounding box center [171, 223] width 73 height 30
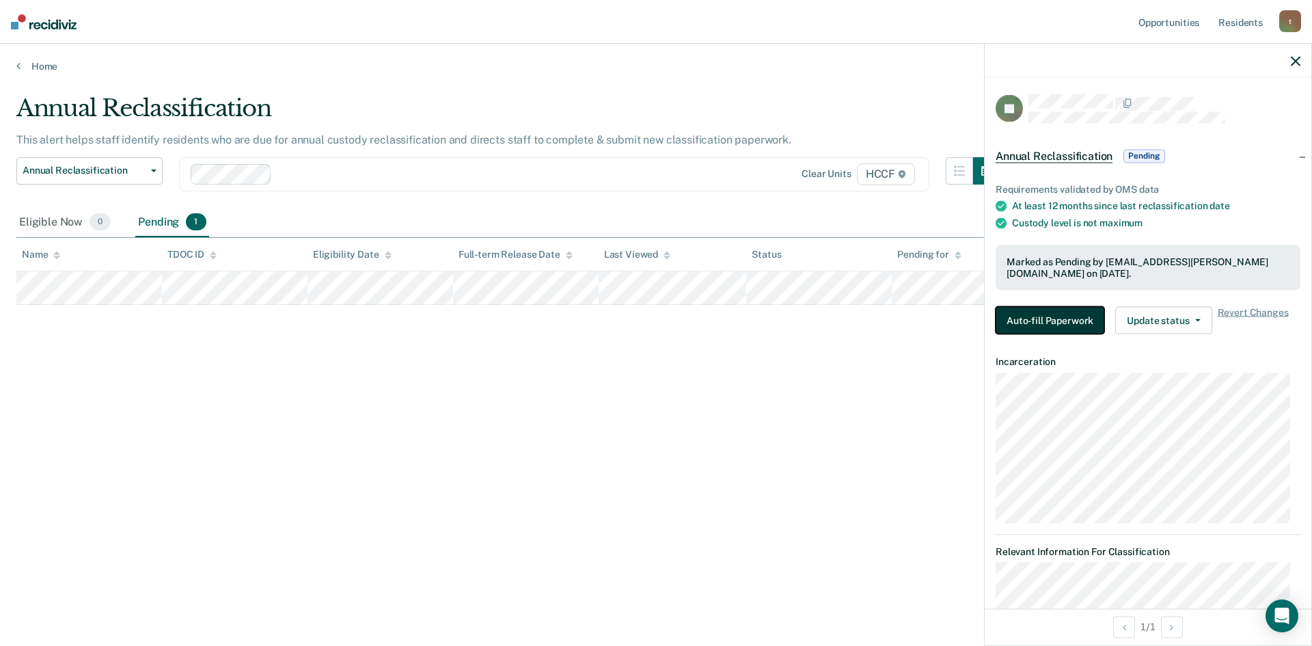
click at [1066, 321] on button "Auto-fill Paperwork" at bounding box center [1050, 319] width 109 height 27
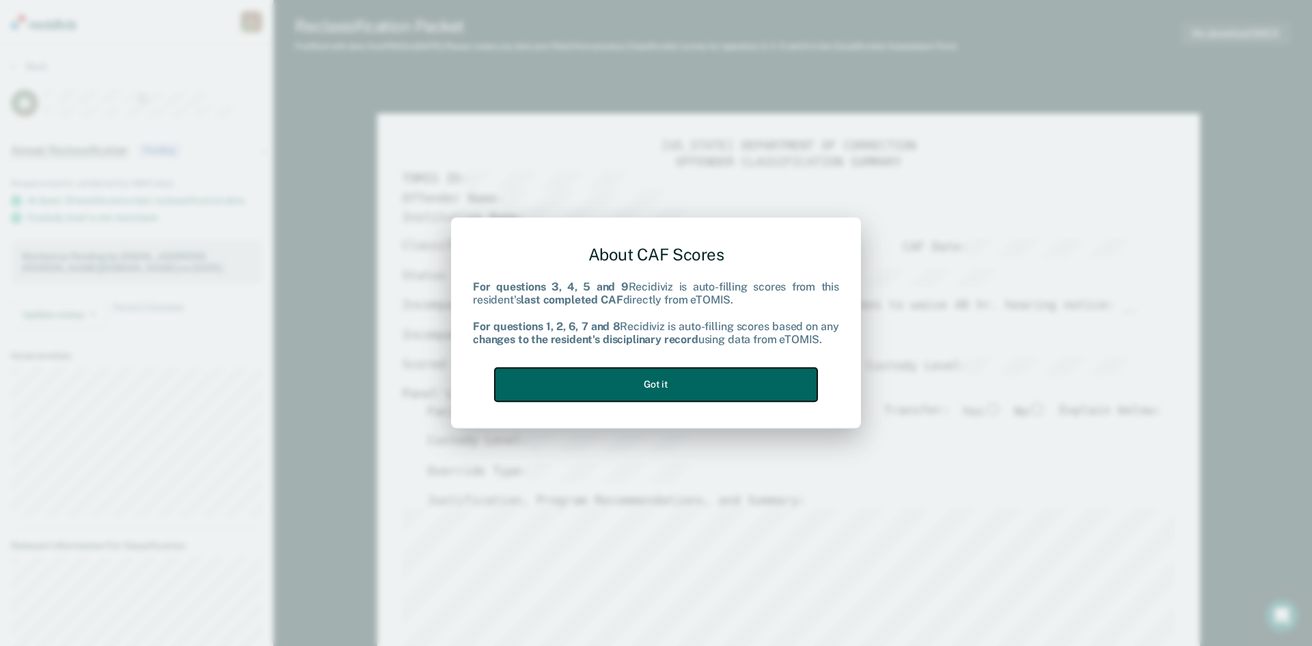
drag, startPoint x: 663, startPoint y: 389, endPoint x: 735, endPoint y: 359, distance: 78.4
click at [662, 389] on button "Got it" at bounding box center [656, 384] width 323 height 33
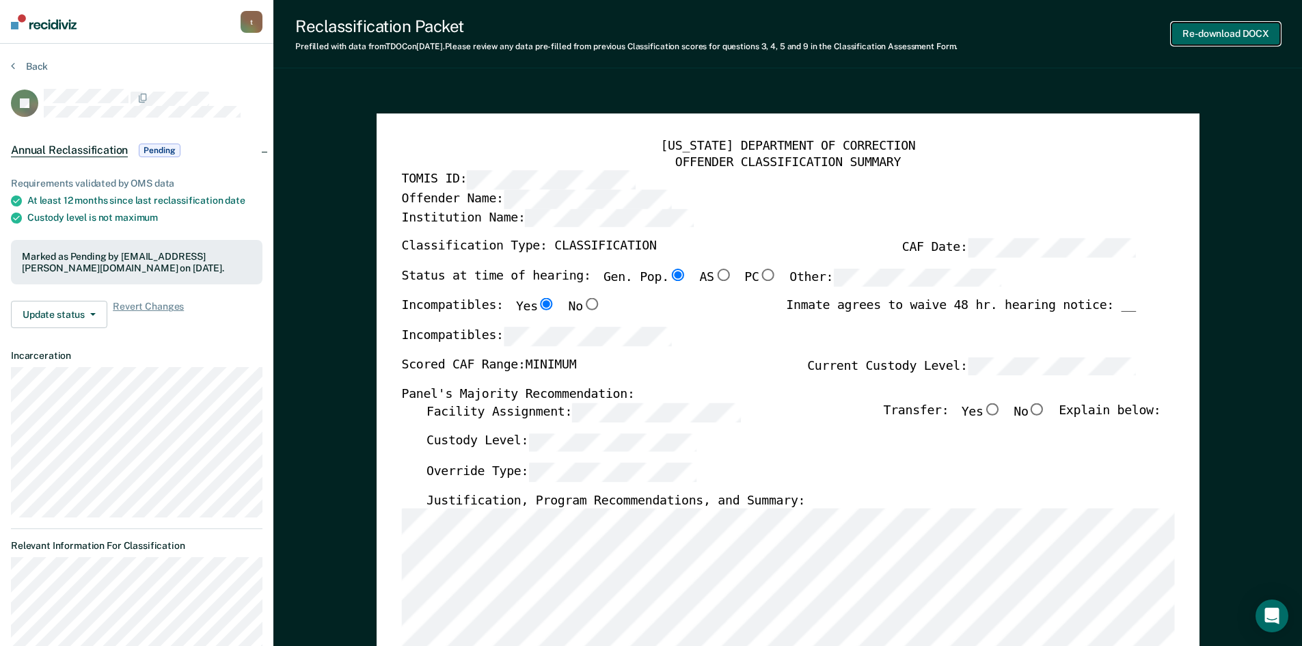
click at [1239, 33] on button "Re-download DOCX" at bounding box center [1225, 34] width 109 height 23
type textarea "x"
click at [23, 62] on button "Back" at bounding box center [29, 66] width 37 height 12
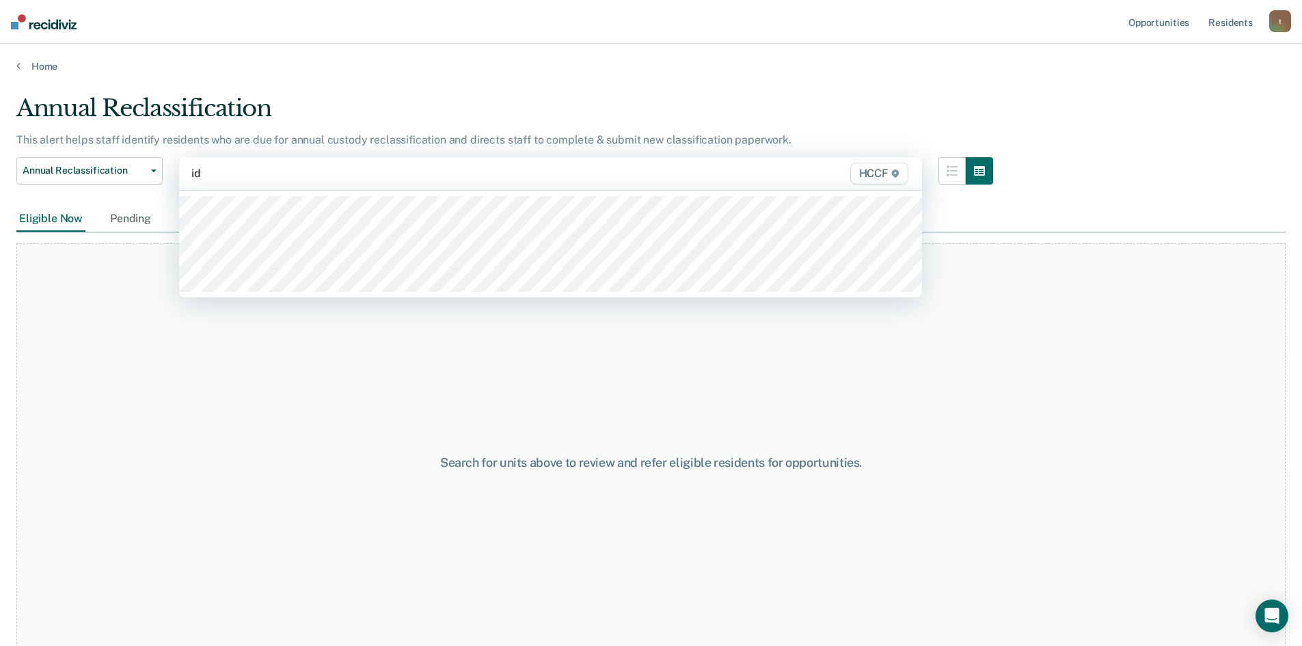
type input "id1"
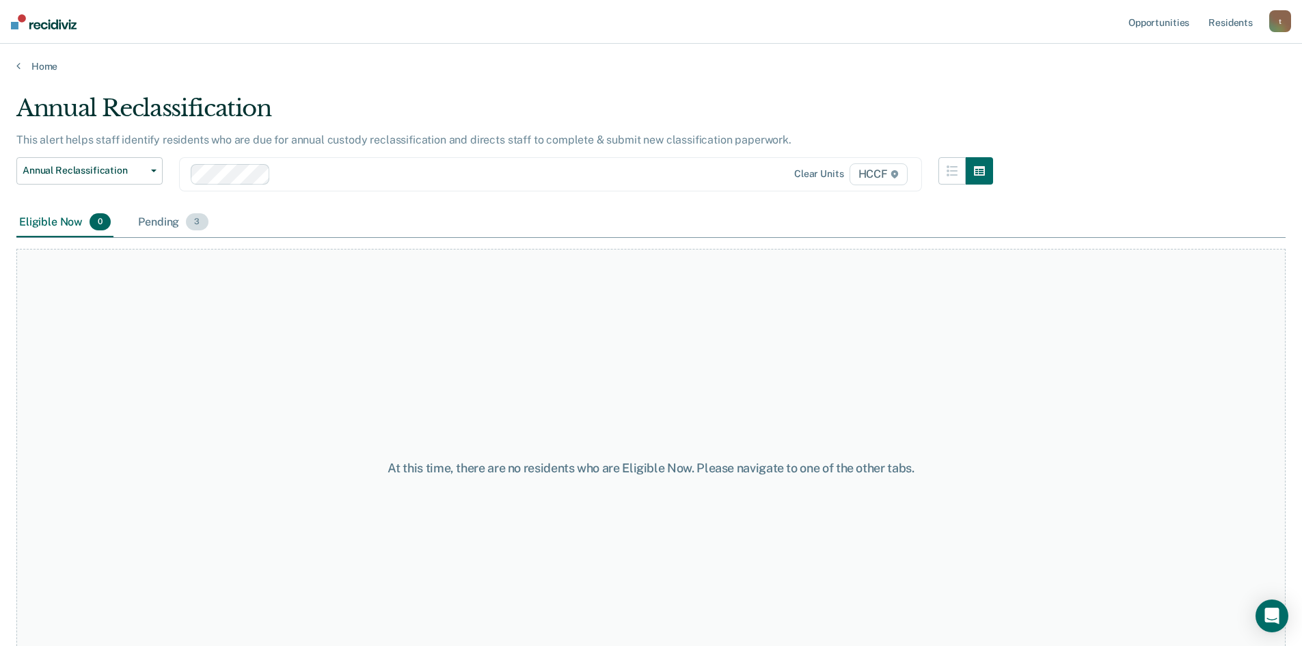
click at [172, 227] on div "Pending 3" at bounding box center [172, 223] width 75 height 30
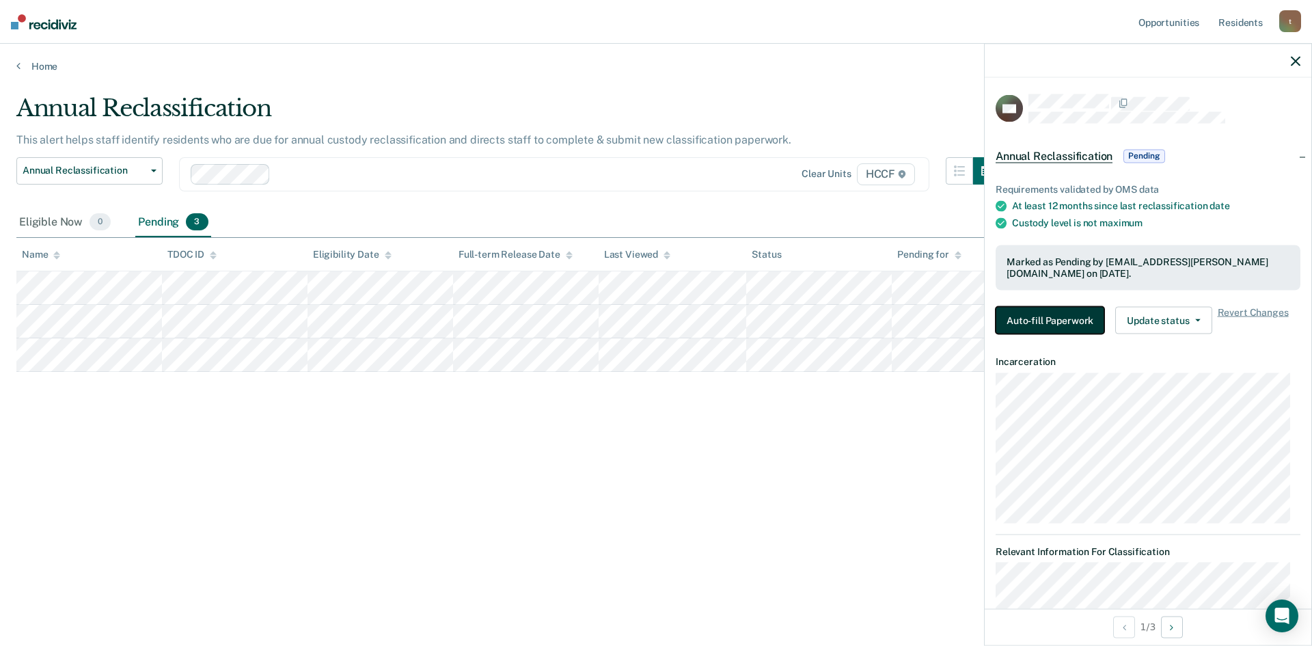
click at [1059, 321] on button "Auto-fill Paperwork" at bounding box center [1050, 319] width 109 height 27
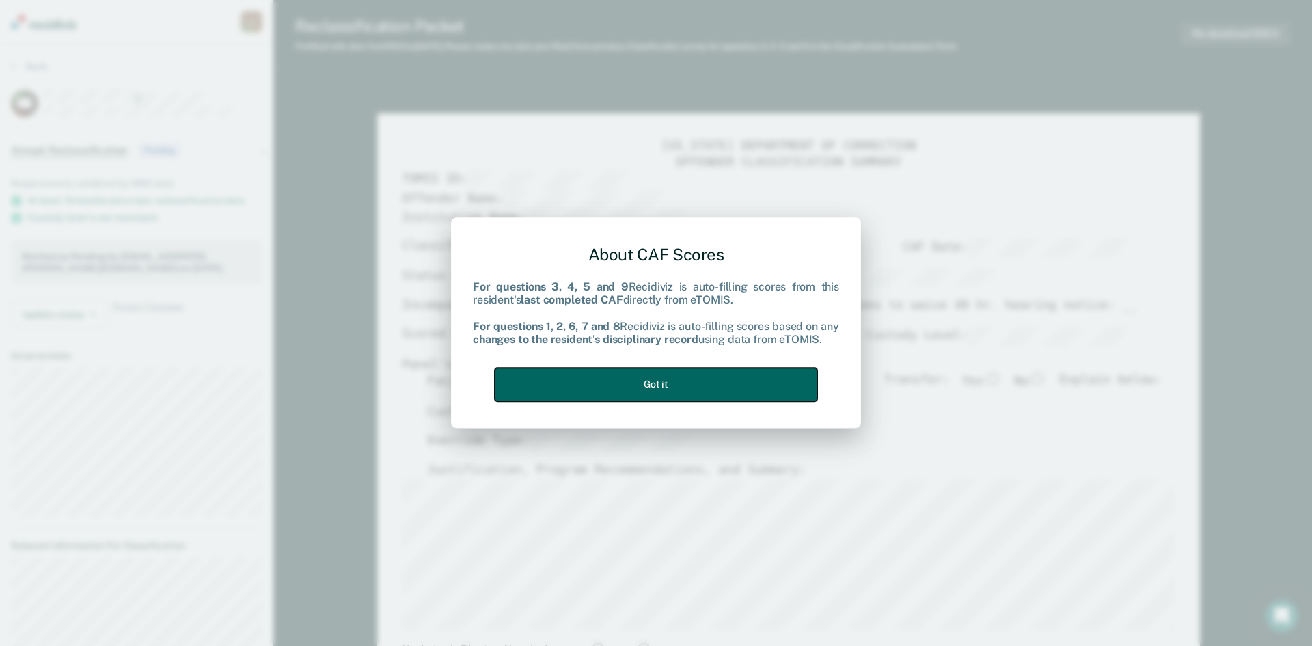
click at [768, 388] on button "Got it" at bounding box center [656, 384] width 323 height 33
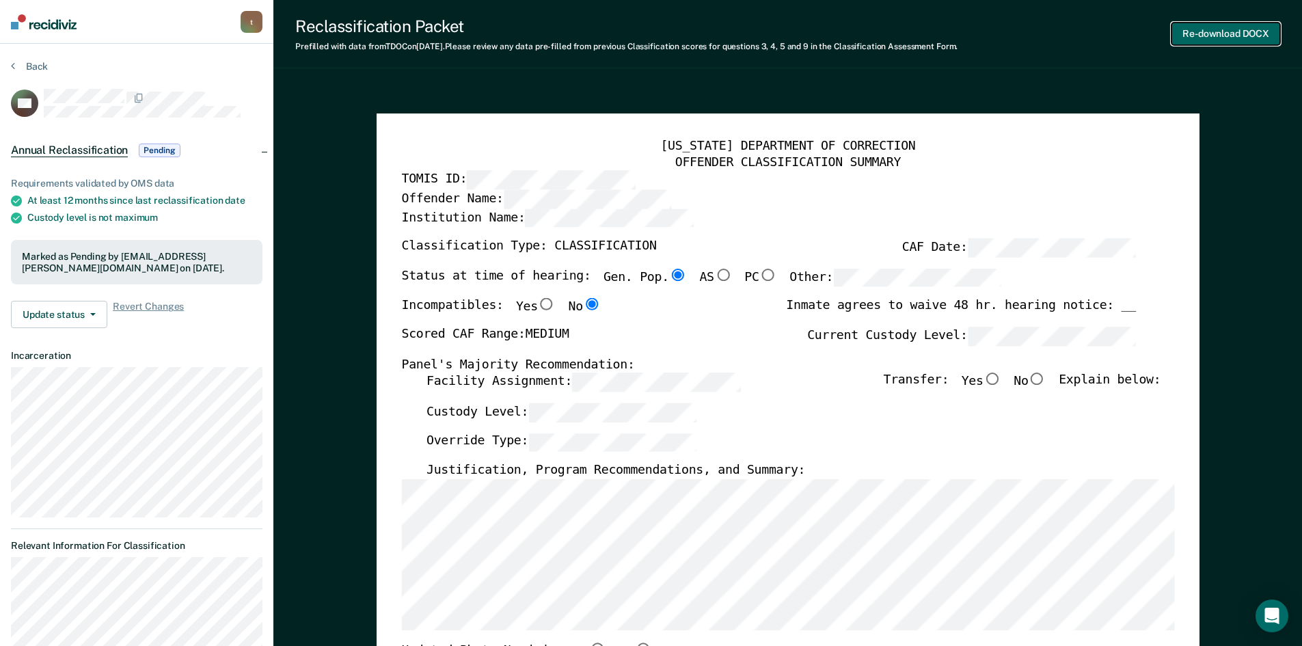
click at [1210, 34] on button "Re-download DOCX" at bounding box center [1225, 34] width 109 height 23
click at [10, 65] on section "Back SH Annual Reclassification Pending Requirements validated by OMS data At l…" at bounding box center [136, 361] width 273 height 634
click at [15, 66] on button "Back" at bounding box center [29, 66] width 37 height 12
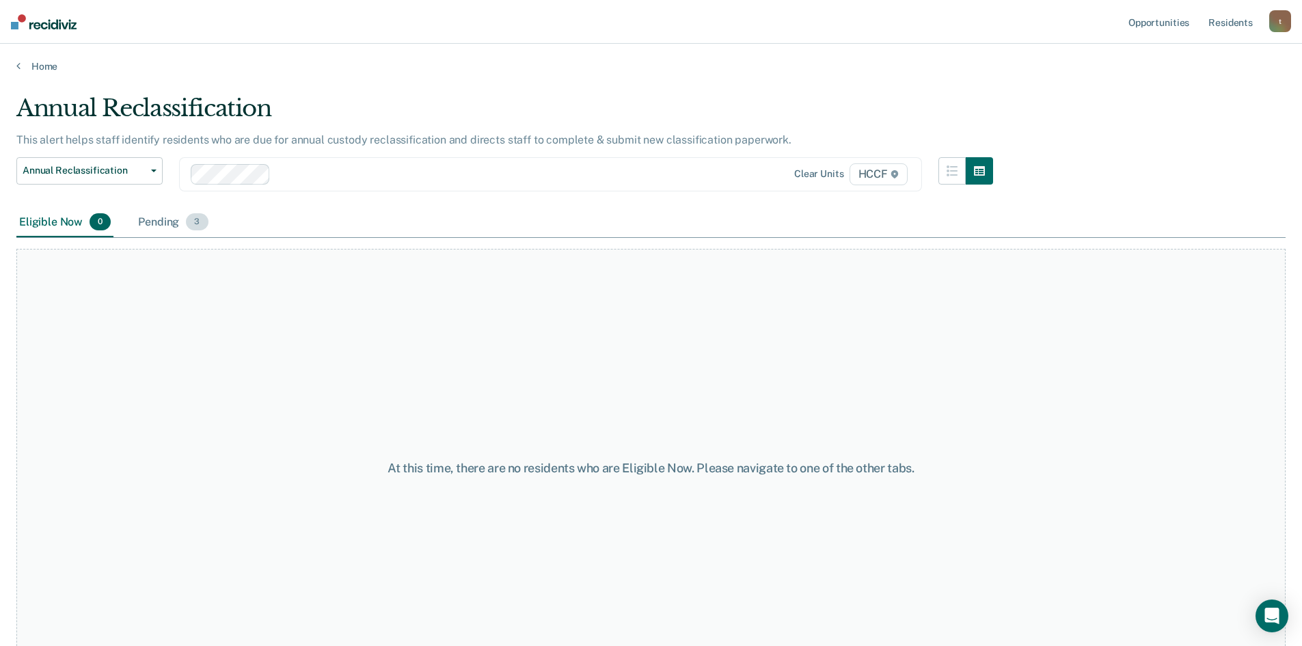
click at [181, 230] on div "Pending 3" at bounding box center [172, 223] width 75 height 30
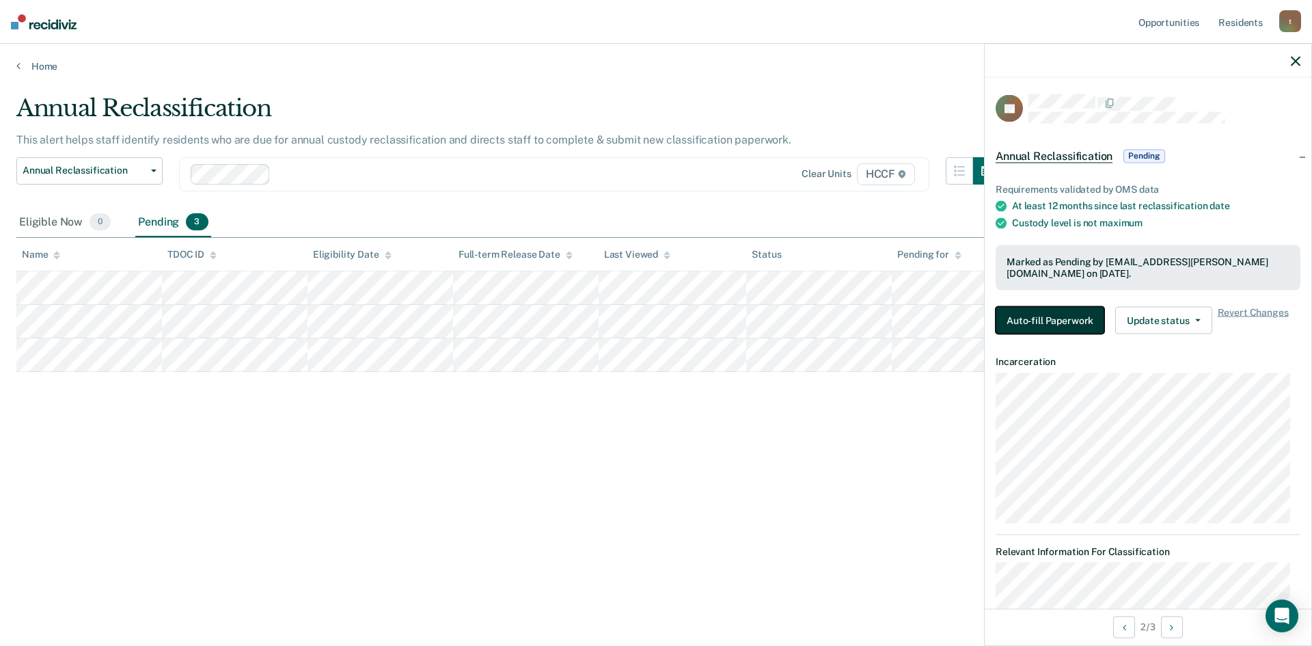
click at [1084, 319] on button "Auto-fill Paperwork" at bounding box center [1050, 319] width 109 height 27
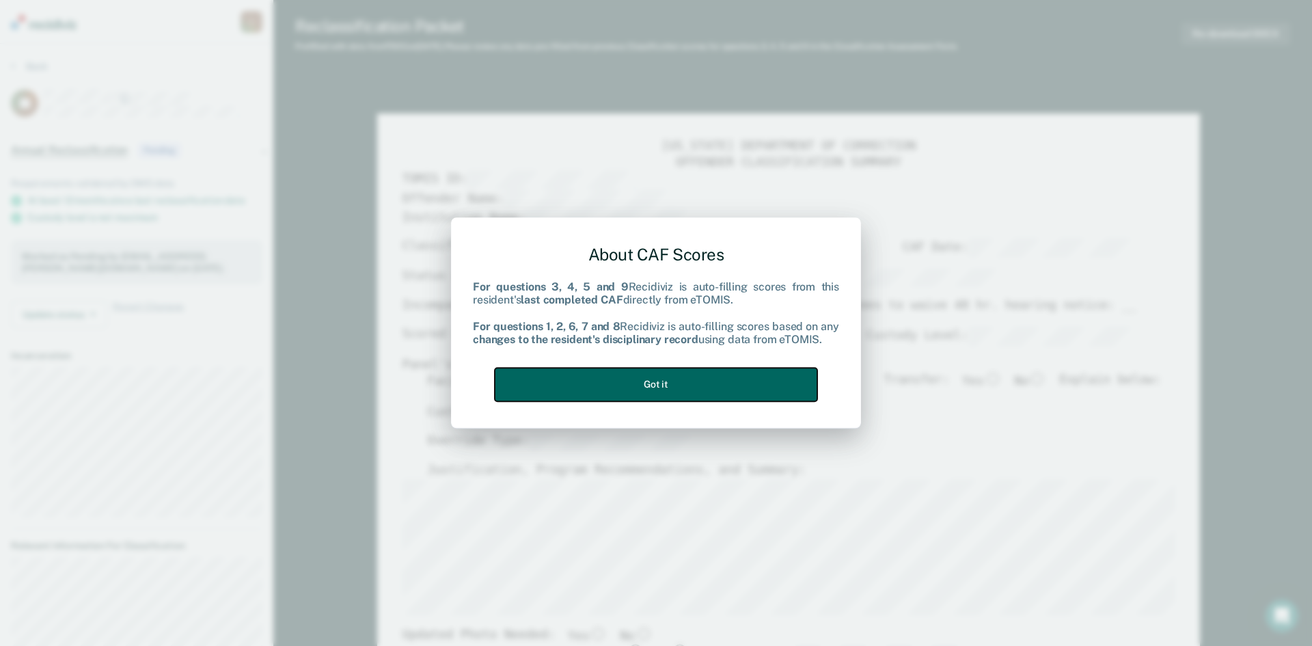
click at [704, 383] on button "Got it" at bounding box center [656, 384] width 323 height 33
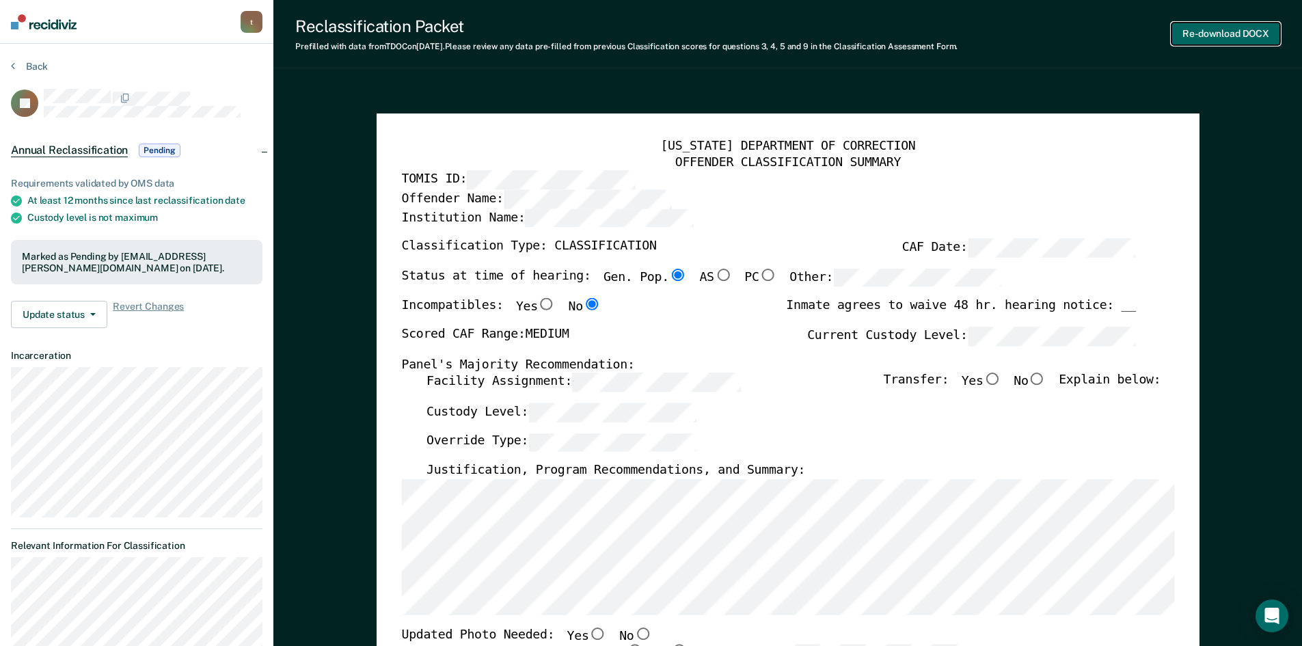
click at [1206, 29] on button "Re-download DOCX" at bounding box center [1225, 34] width 109 height 23
type textarea "x"
click at [29, 63] on button "Back" at bounding box center [29, 66] width 37 height 12
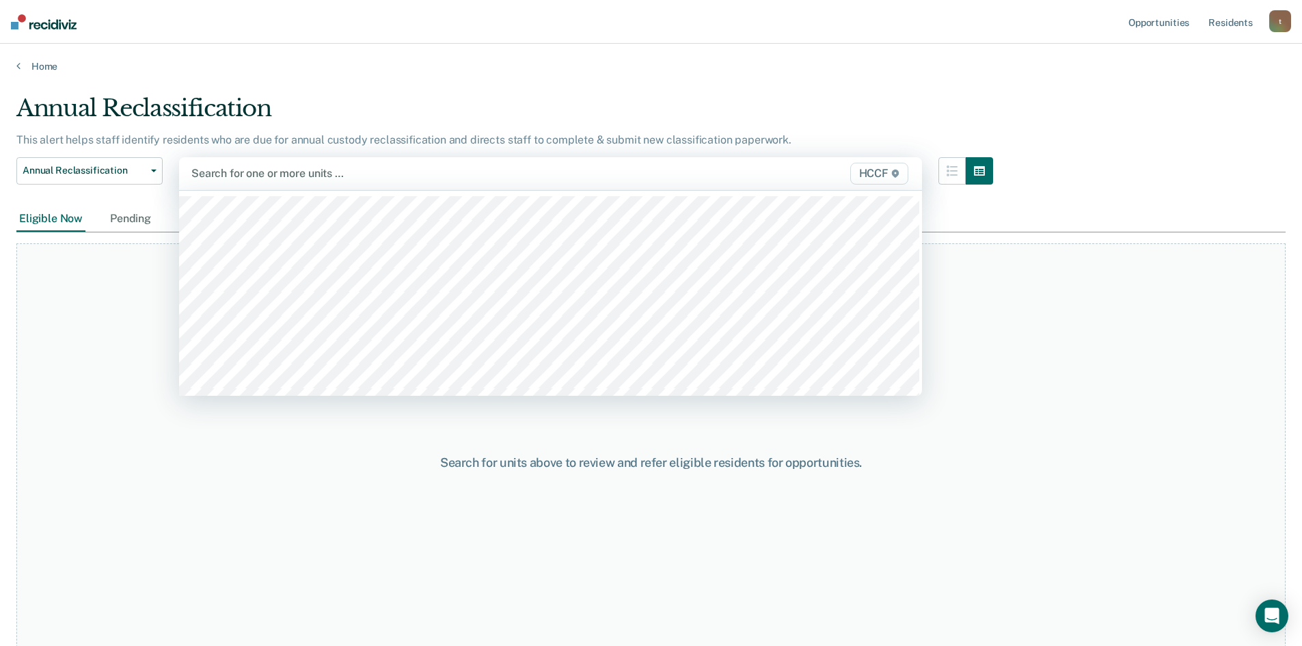
click at [258, 177] on div at bounding box center [442, 173] width 502 height 16
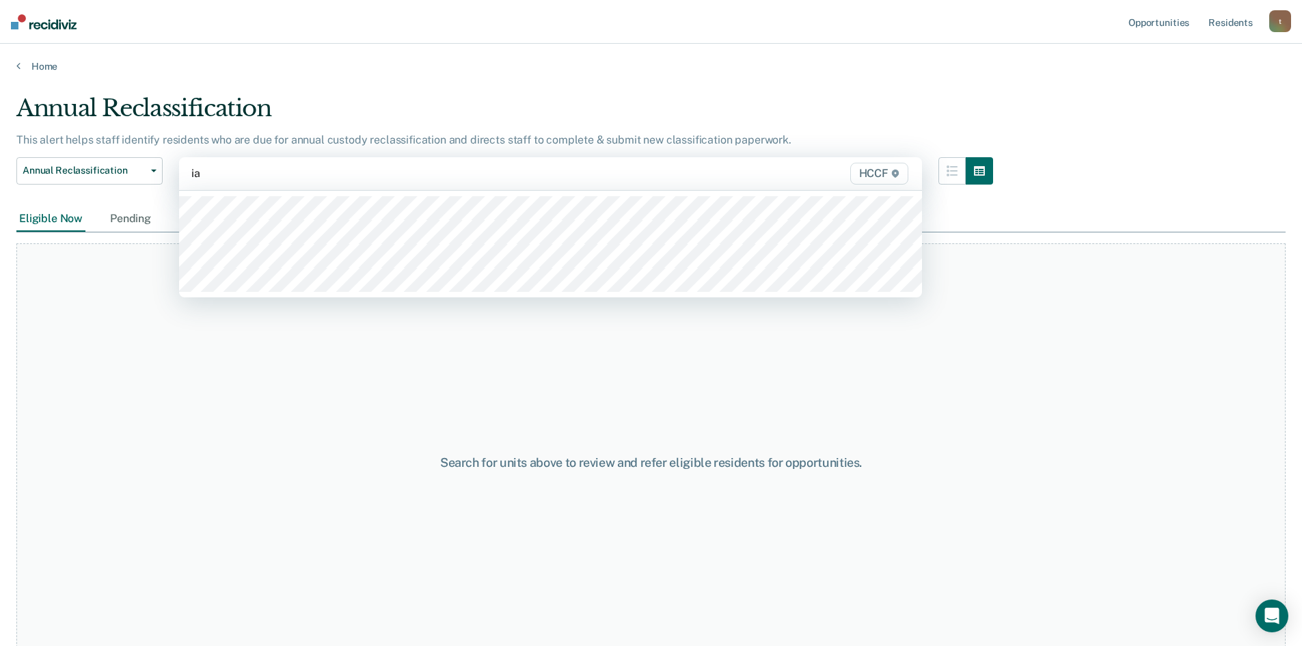
type input "ia1"
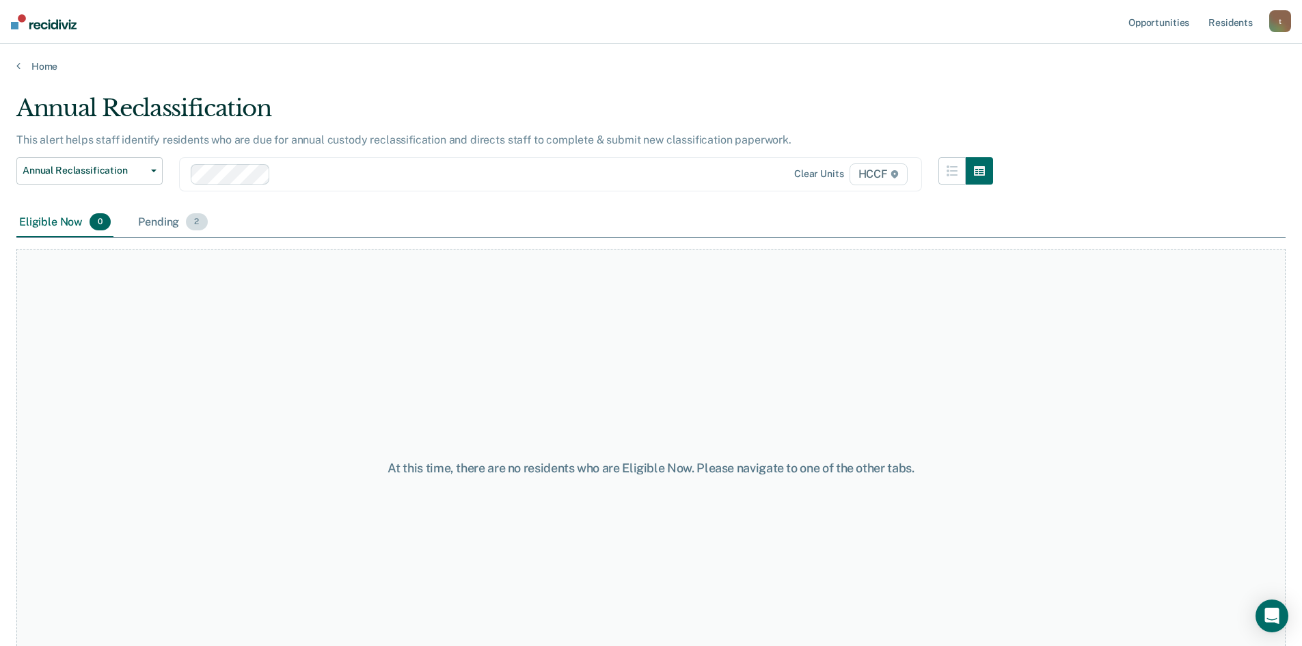
click at [154, 223] on div "Pending 2" at bounding box center [172, 223] width 74 height 30
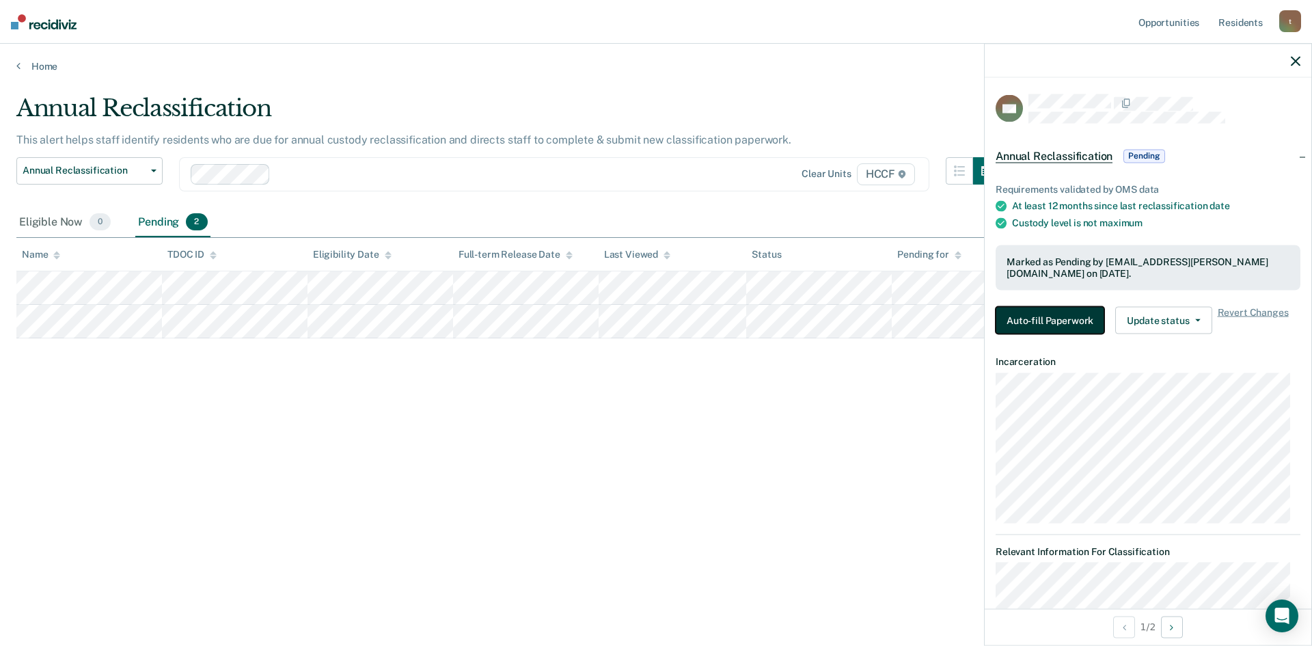
click at [1082, 322] on button "Auto-fill Paperwork" at bounding box center [1050, 319] width 109 height 27
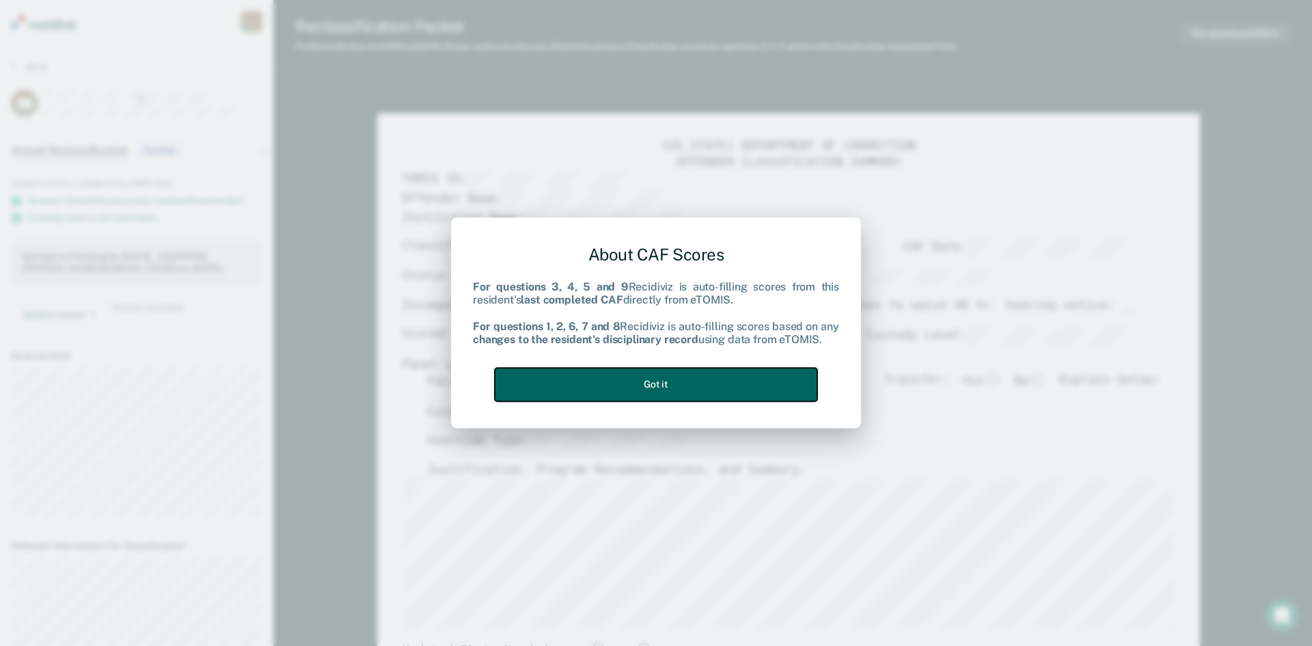
click at [763, 373] on button "Got it" at bounding box center [656, 384] width 323 height 33
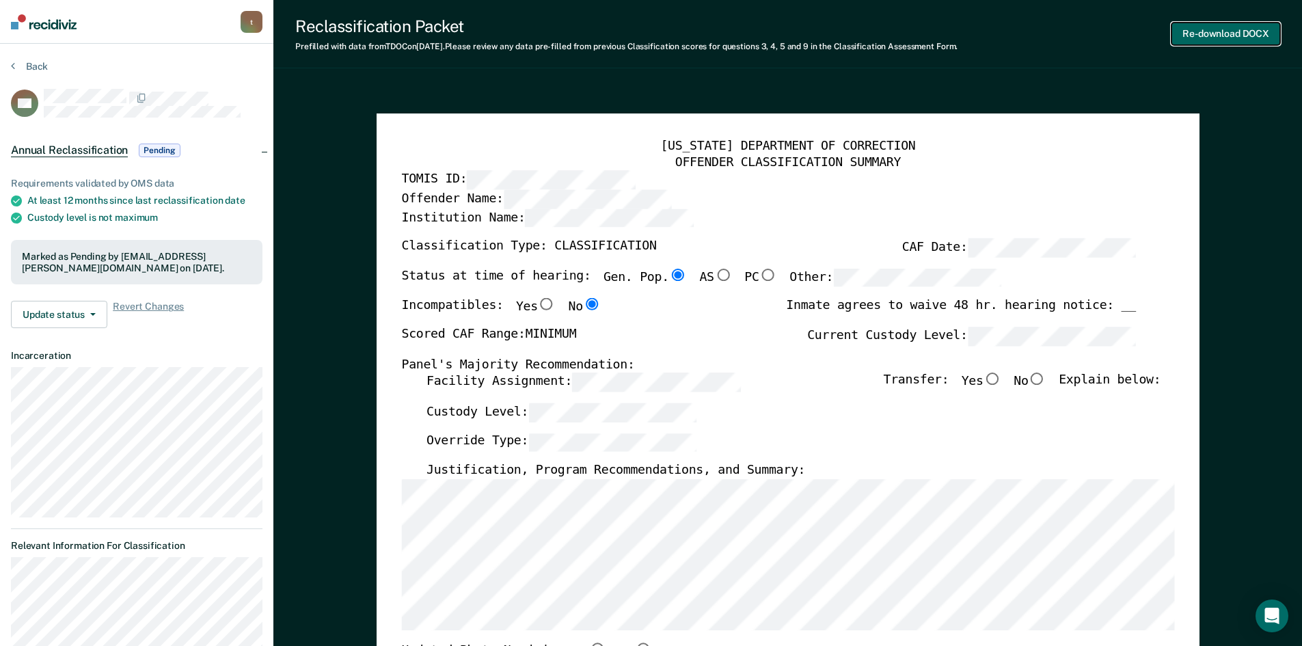
click at [1202, 28] on button "Re-download DOCX" at bounding box center [1225, 34] width 109 height 23
click at [16, 68] on button "Back" at bounding box center [29, 66] width 37 height 12
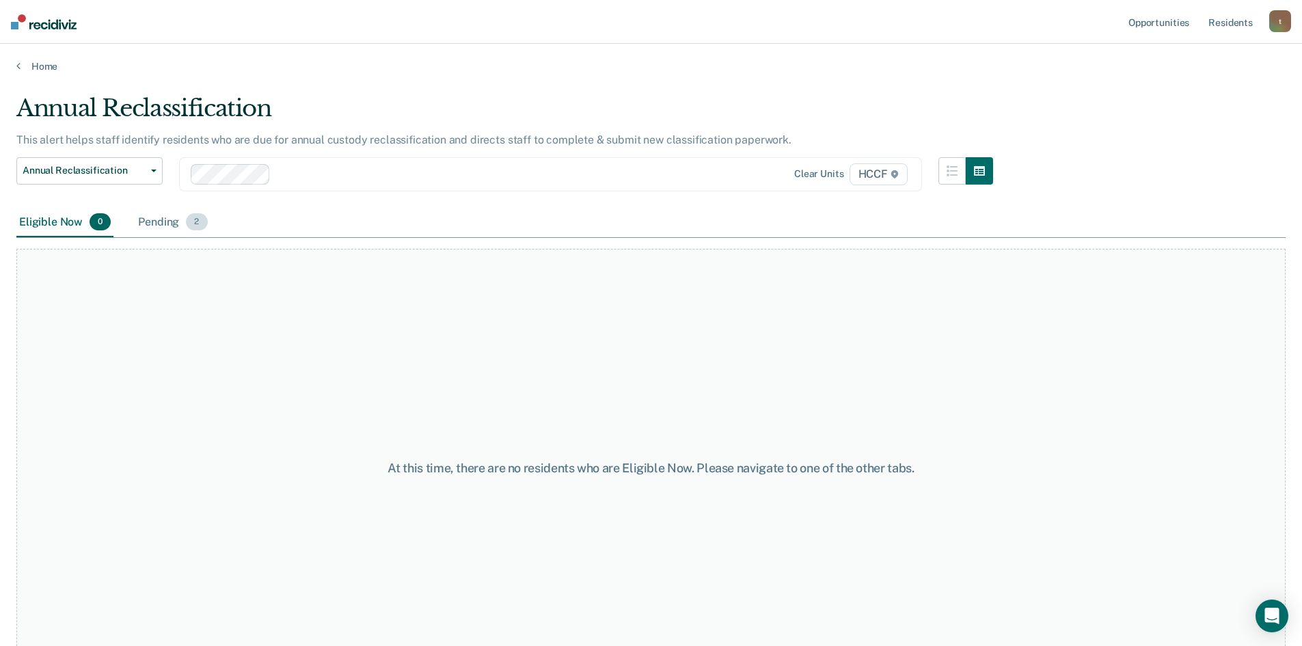
click at [150, 223] on div "Pending 2" at bounding box center [172, 223] width 74 height 30
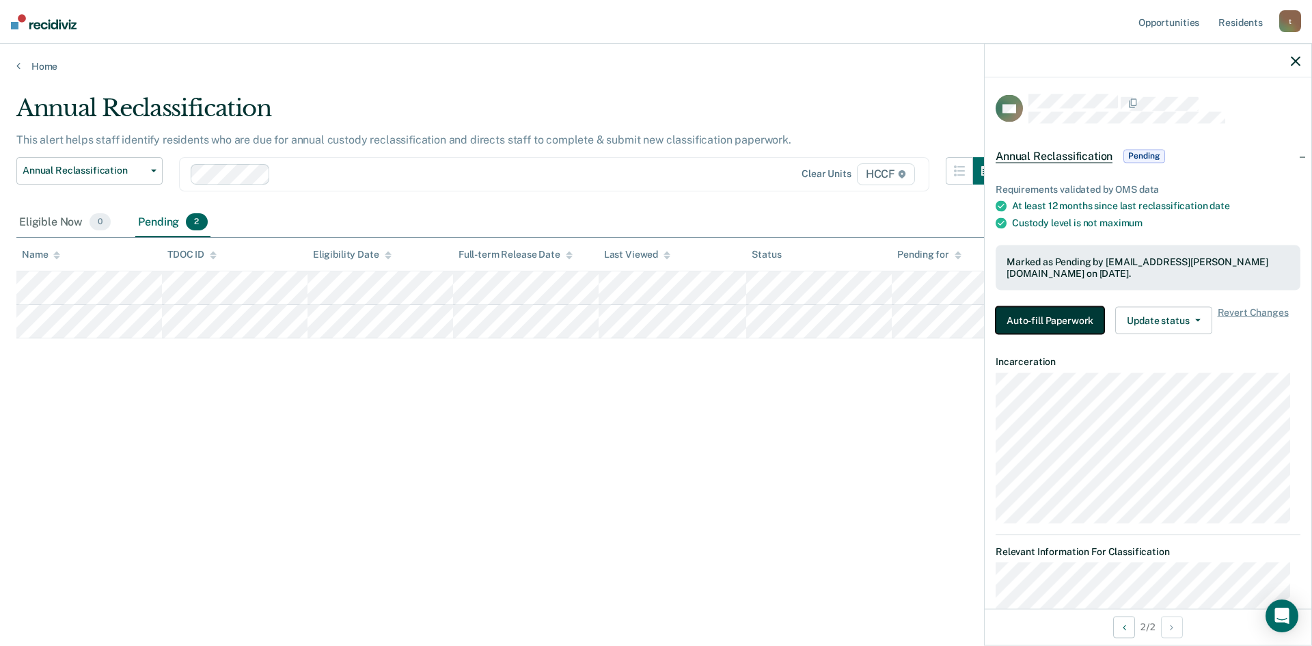
click at [1066, 320] on button "Auto-fill Paperwork" at bounding box center [1050, 319] width 109 height 27
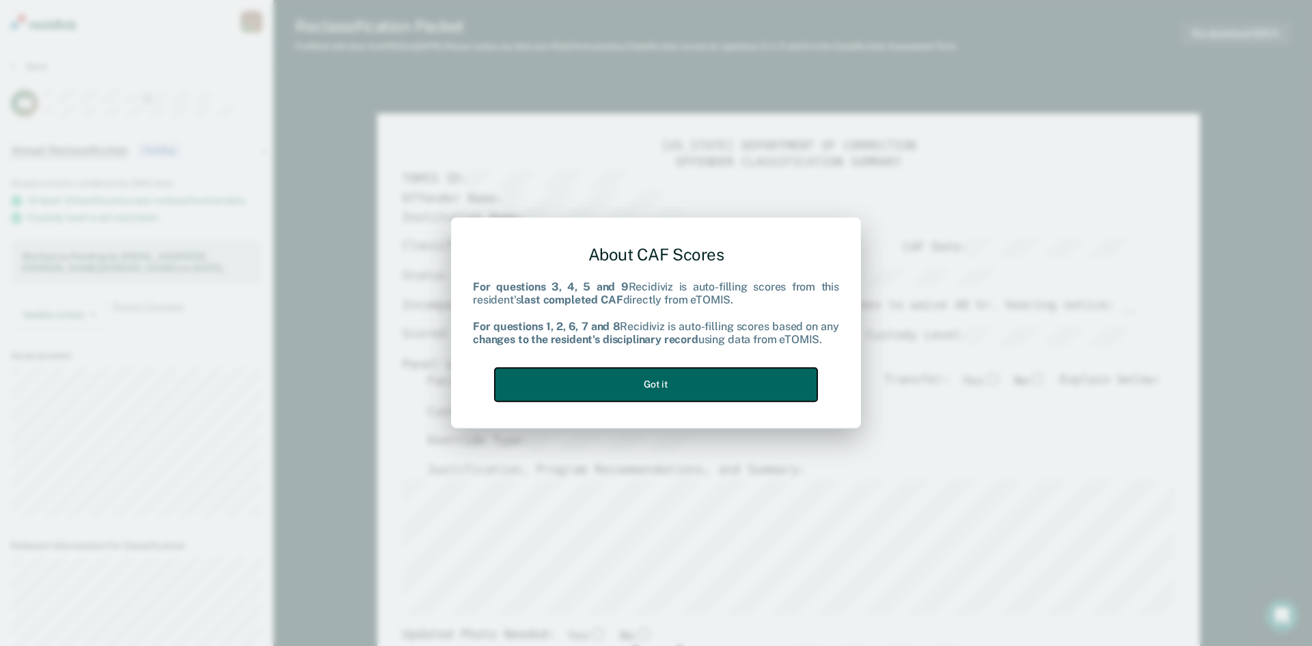
click at [722, 381] on button "Got it" at bounding box center [656, 384] width 323 height 33
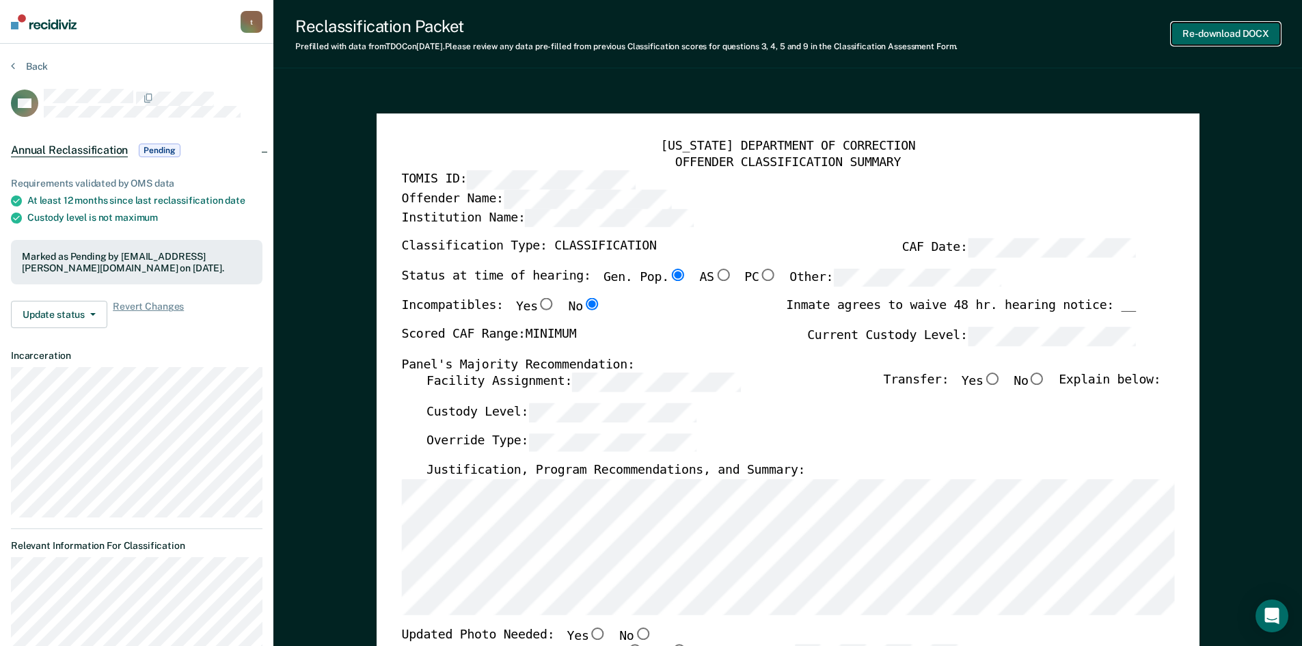
click at [1227, 37] on button "Re-download DOCX" at bounding box center [1225, 34] width 109 height 23
type textarea "x"
click at [15, 62] on button "Back" at bounding box center [29, 66] width 37 height 12
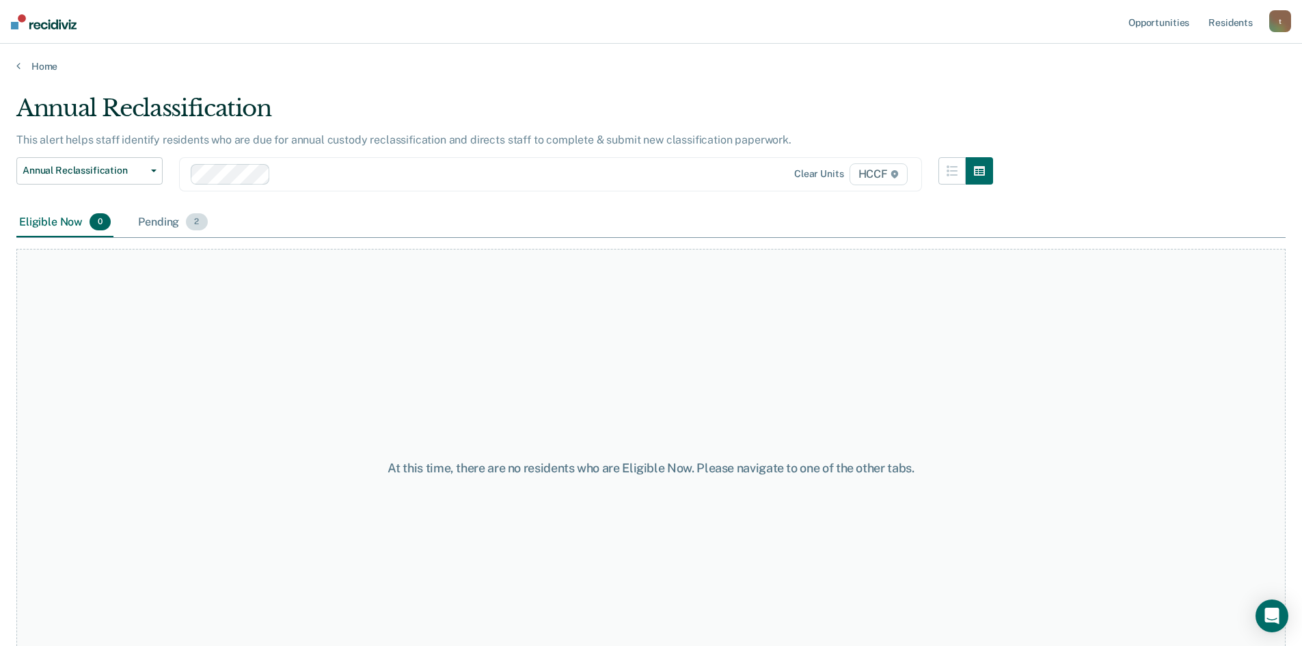
click at [172, 223] on div "Pending 2" at bounding box center [172, 223] width 74 height 30
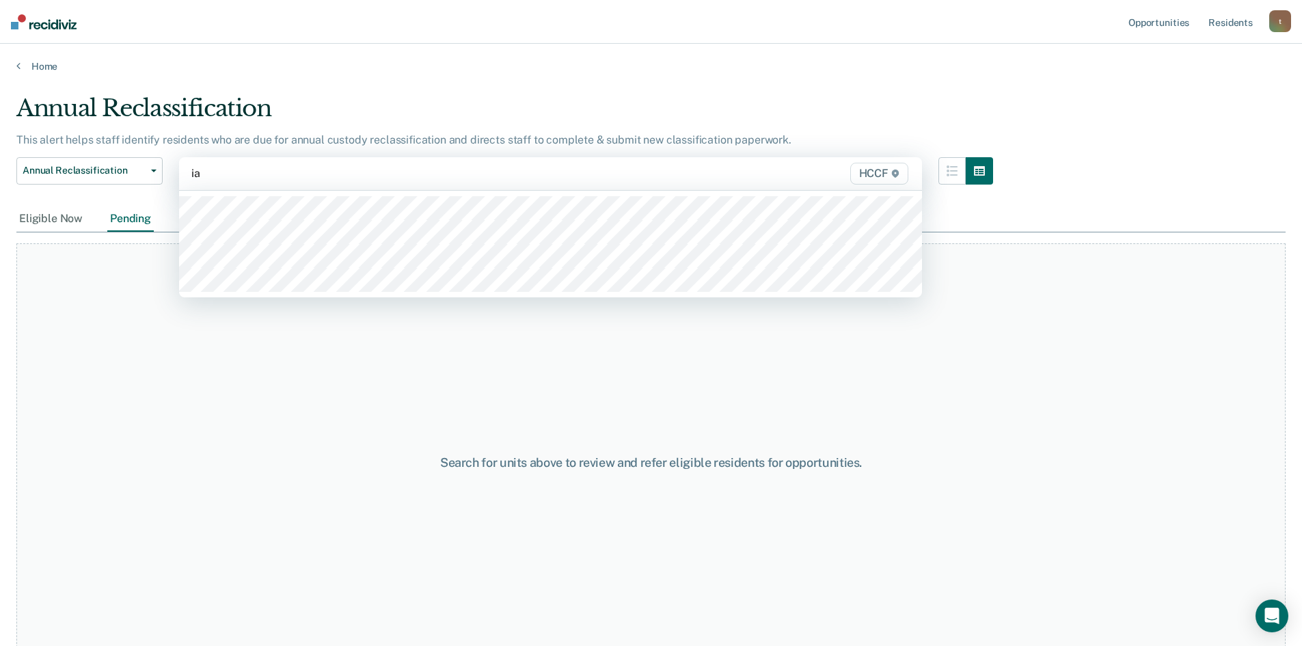
type input "ia2"
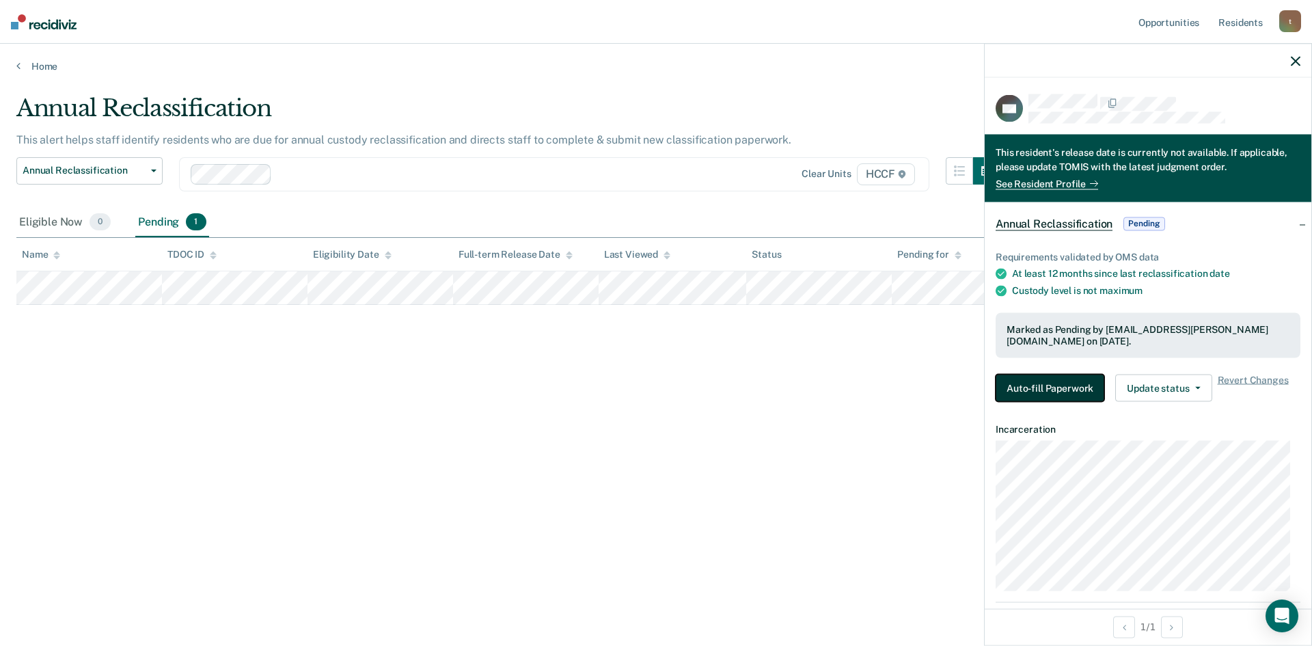
click at [1048, 383] on button "Auto-fill Paperwork" at bounding box center [1050, 387] width 109 height 27
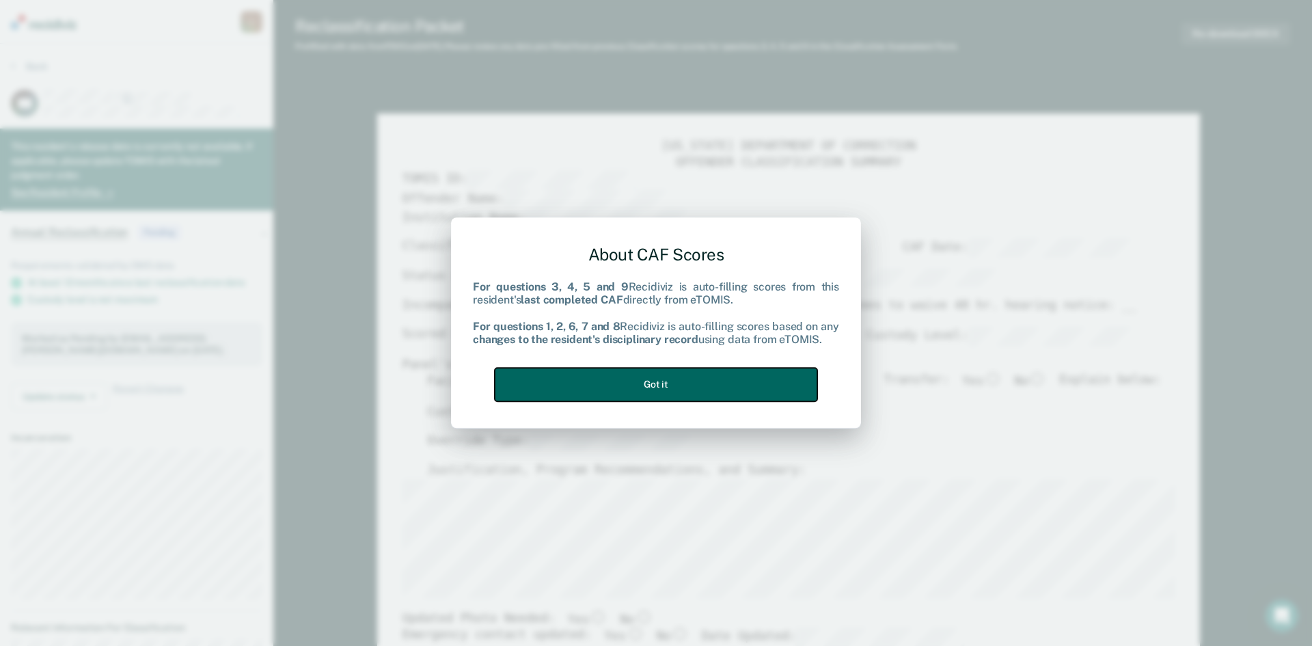
click at [711, 384] on button "Got it" at bounding box center [656, 384] width 323 height 33
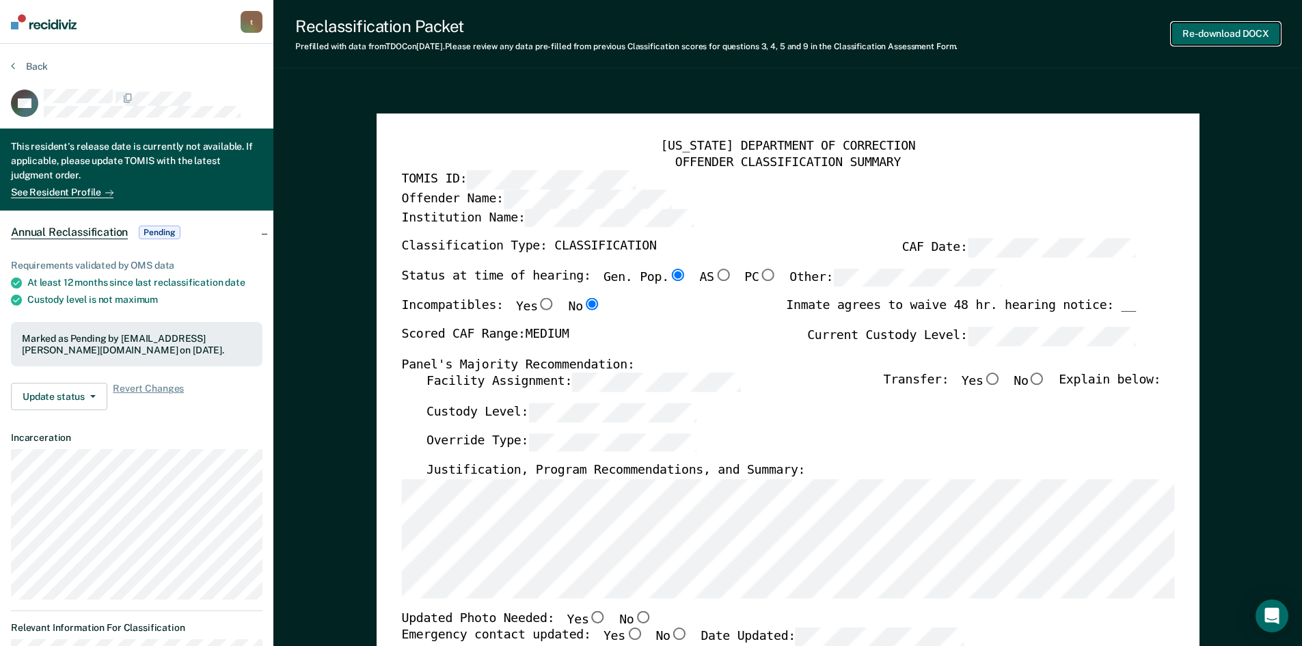
click at [1212, 35] on button "Re-download DOCX" at bounding box center [1225, 34] width 109 height 23
type textarea "x"
click at [17, 62] on button "Back" at bounding box center [29, 66] width 37 height 12
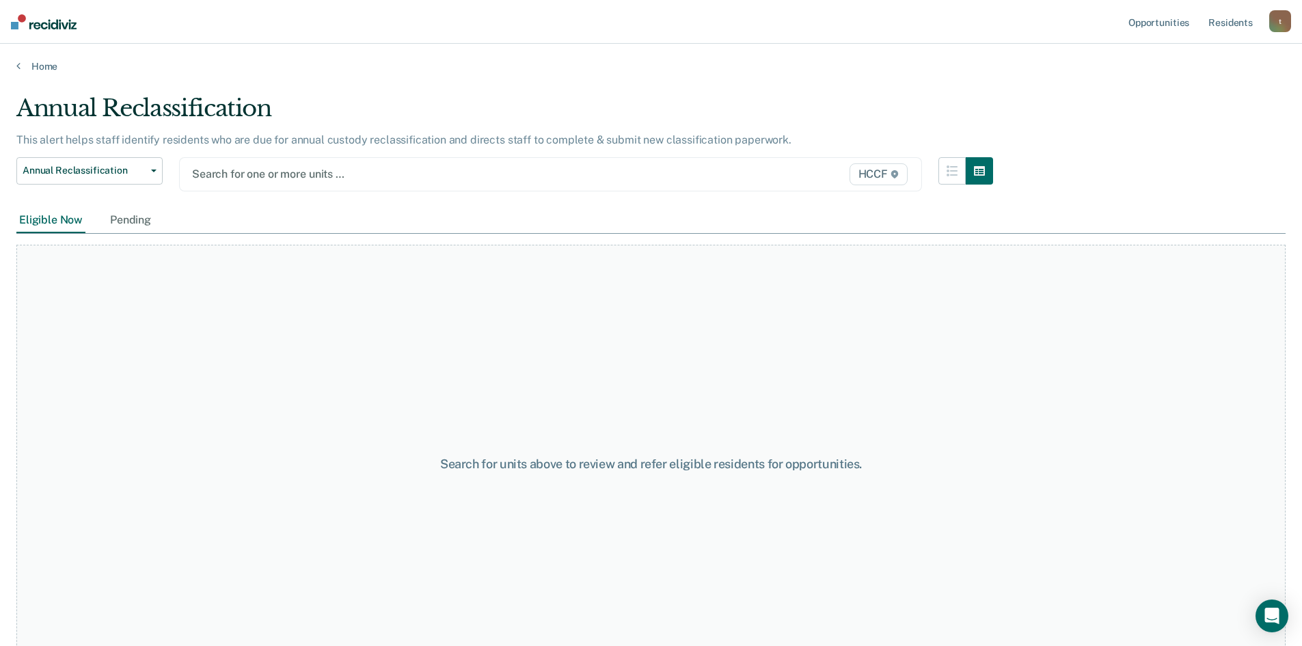
click at [256, 174] on div at bounding box center [442, 174] width 501 height 16
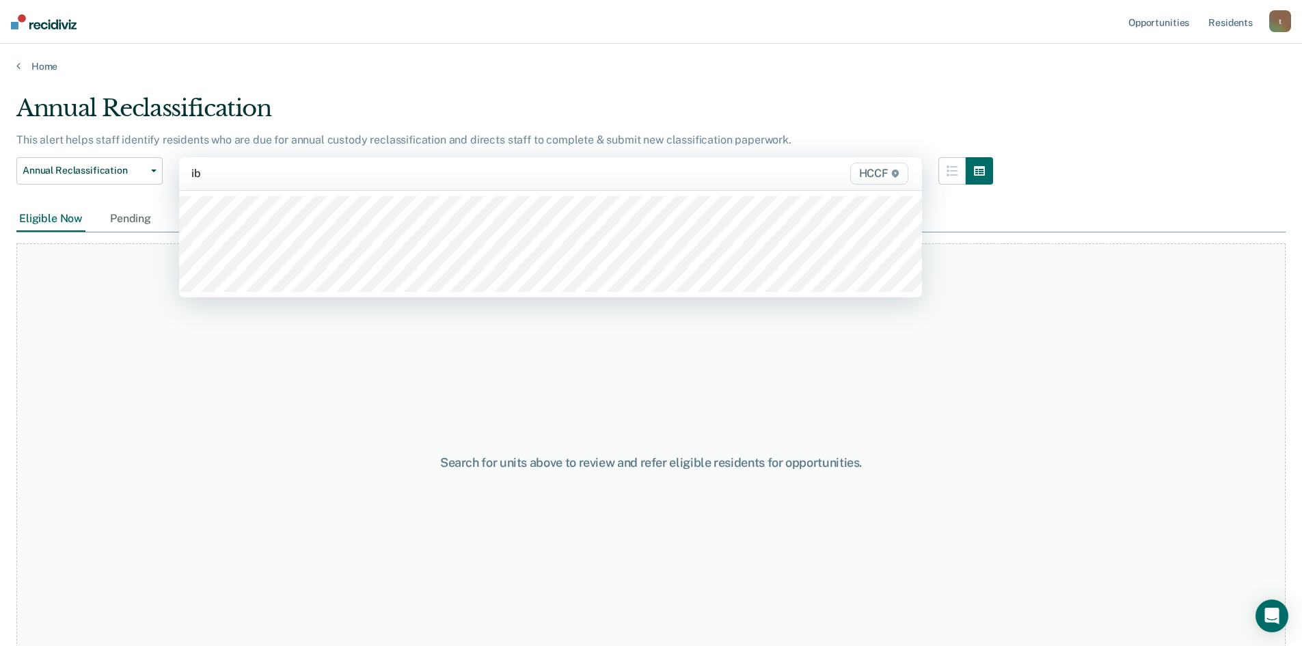
type input "ib1"
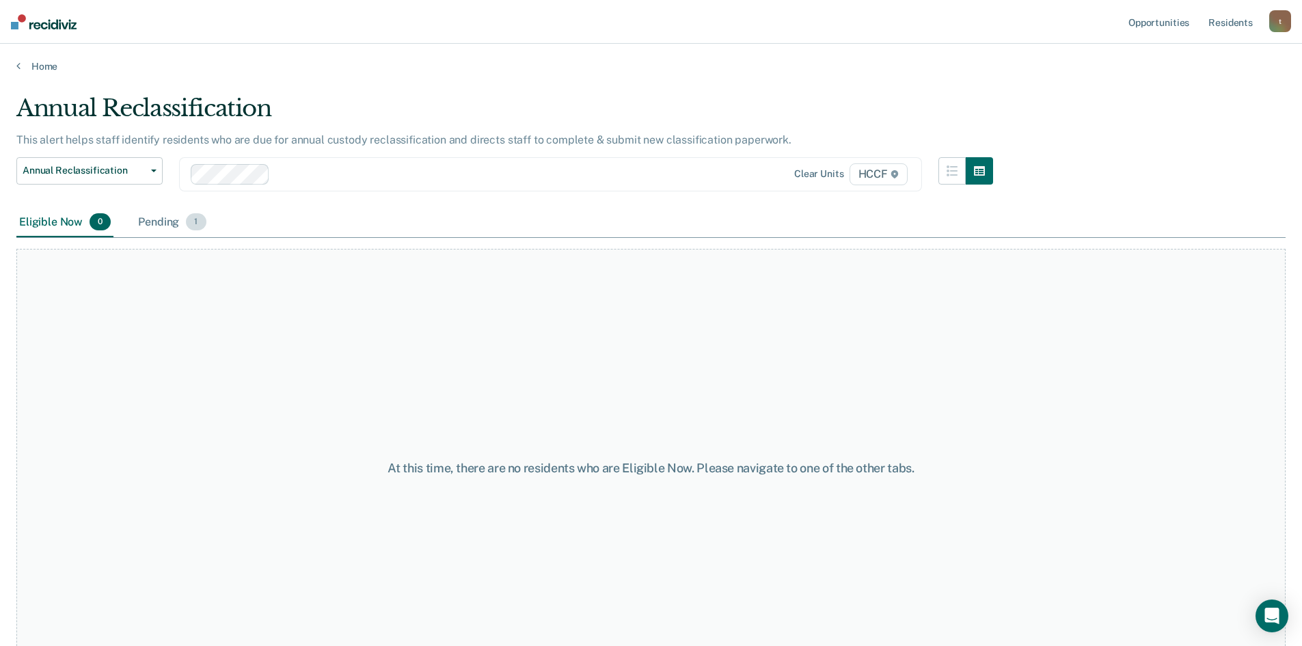
click at [169, 221] on div "Pending 1" at bounding box center [171, 223] width 73 height 30
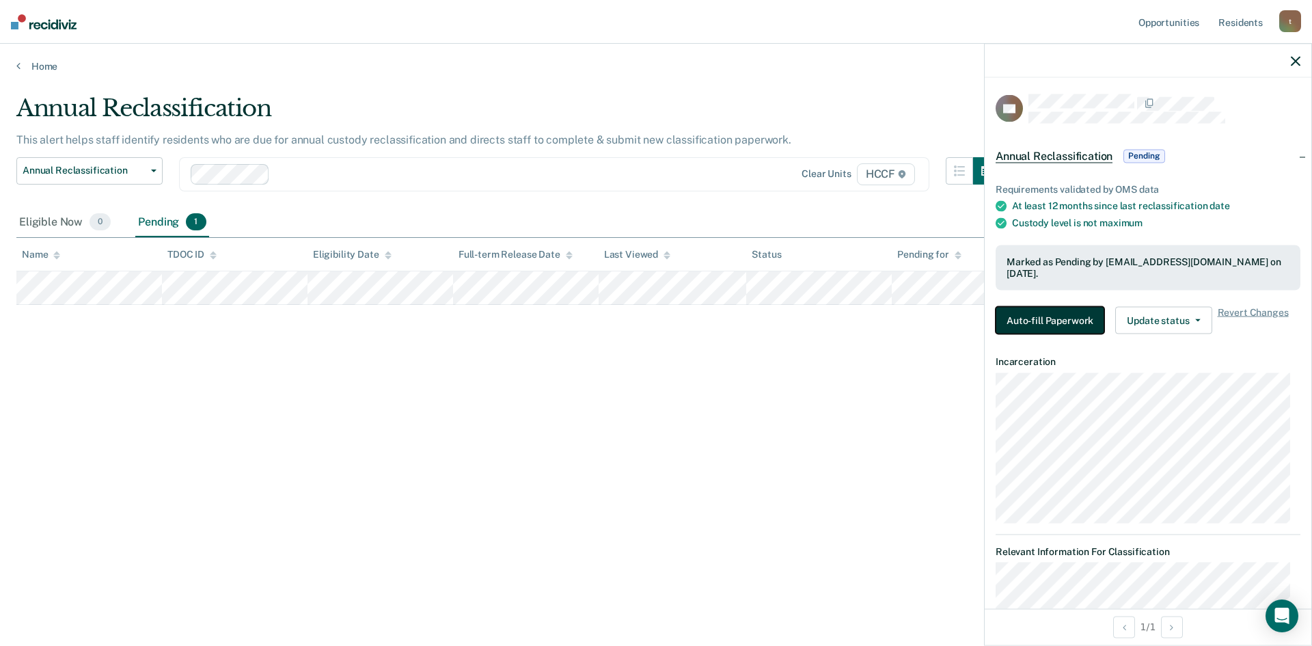
click at [1031, 316] on button "Auto-fill Paperwork" at bounding box center [1050, 319] width 109 height 27
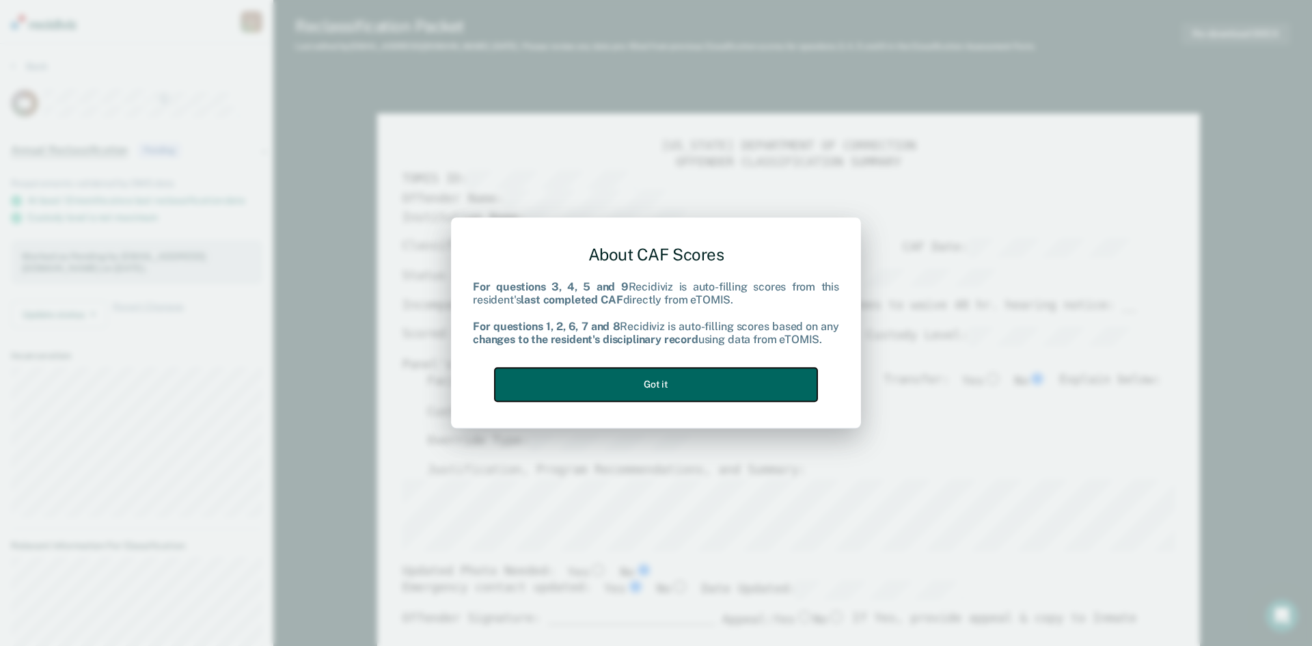
click at [719, 379] on button "Got it" at bounding box center [656, 384] width 323 height 33
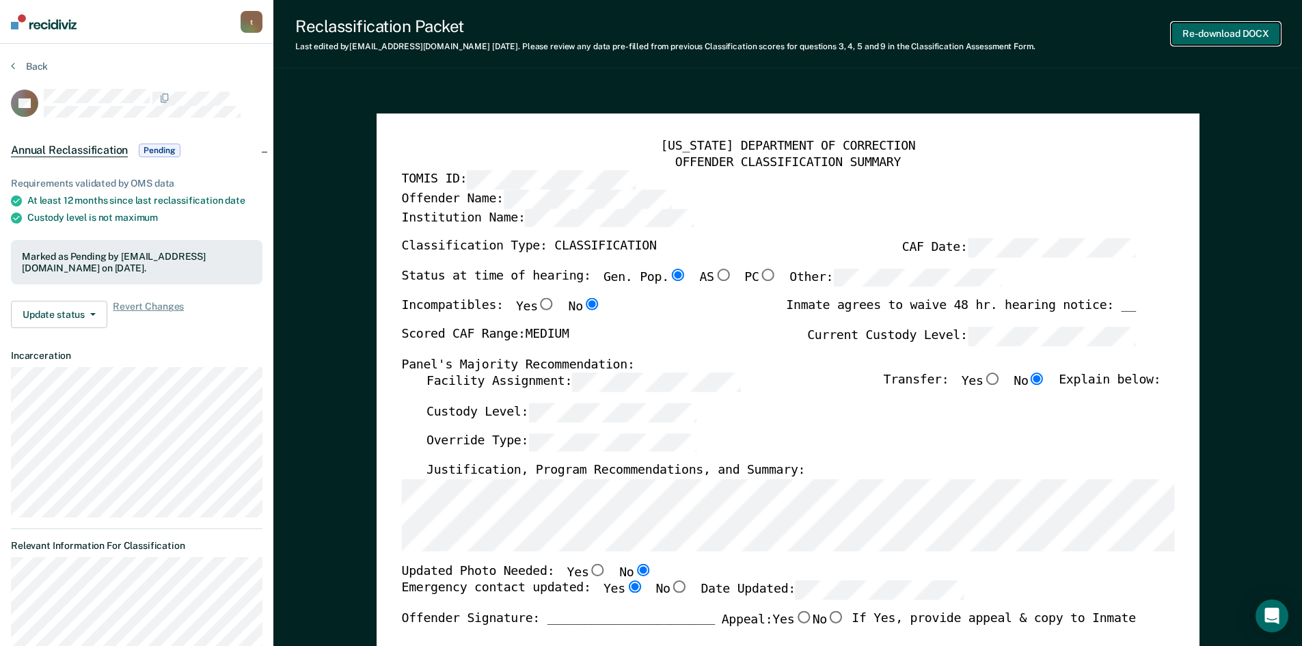
click at [1215, 38] on button "Re-download DOCX" at bounding box center [1225, 34] width 109 height 23
type textarea "x"
click at [12, 66] on icon at bounding box center [13, 65] width 4 height 11
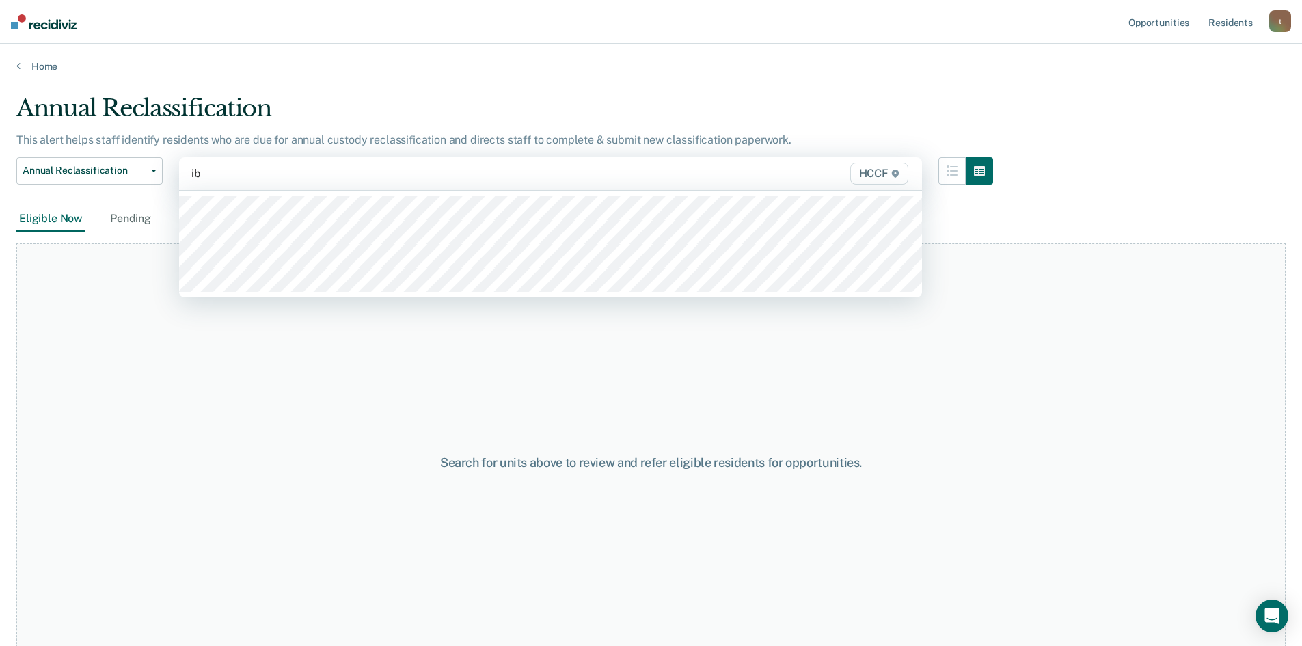
type input "ib2"
type input "ic1"
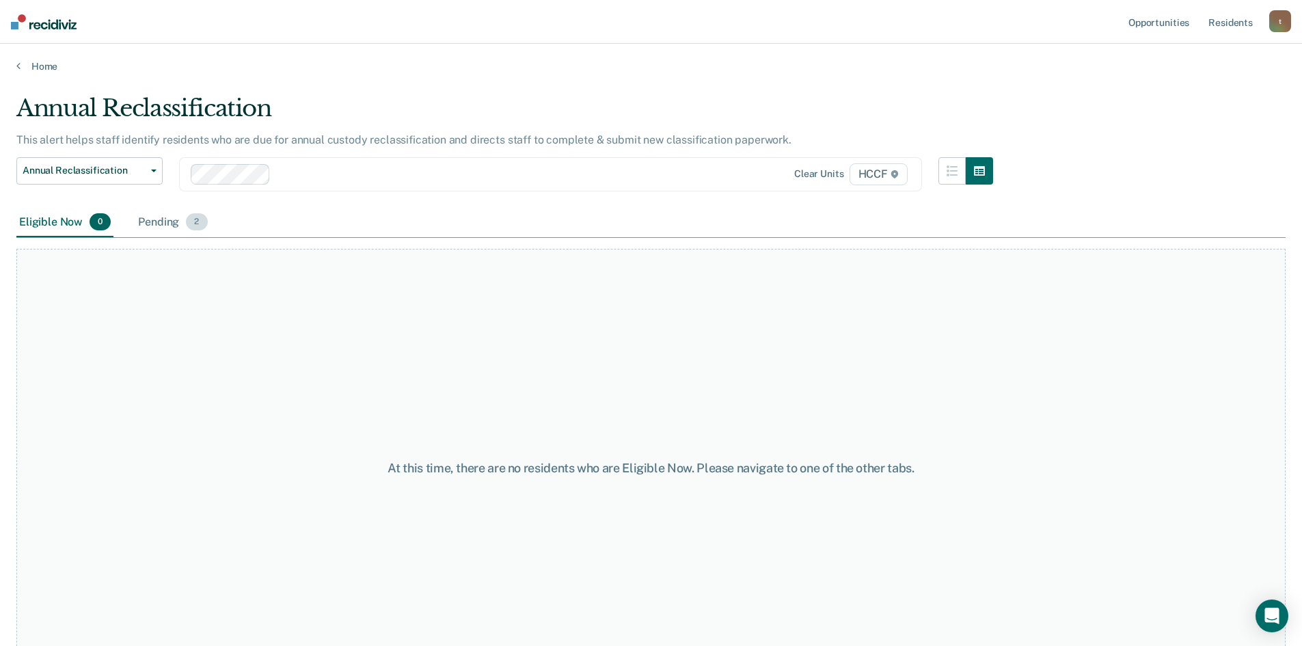
click at [165, 217] on div "Pending 2" at bounding box center [172, 223] width 74 height 30
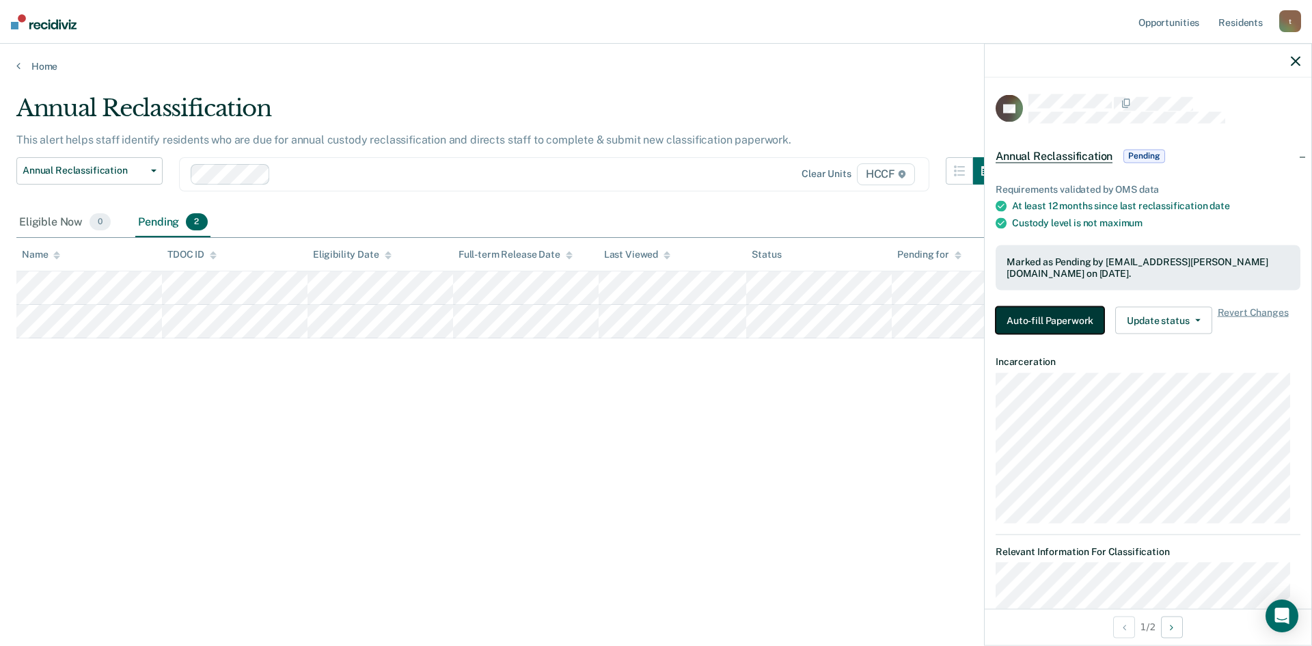
click at [1063, 329] on button "Auto-fill Paperwork" at bounding box center [1050, 319] width 109 height 27
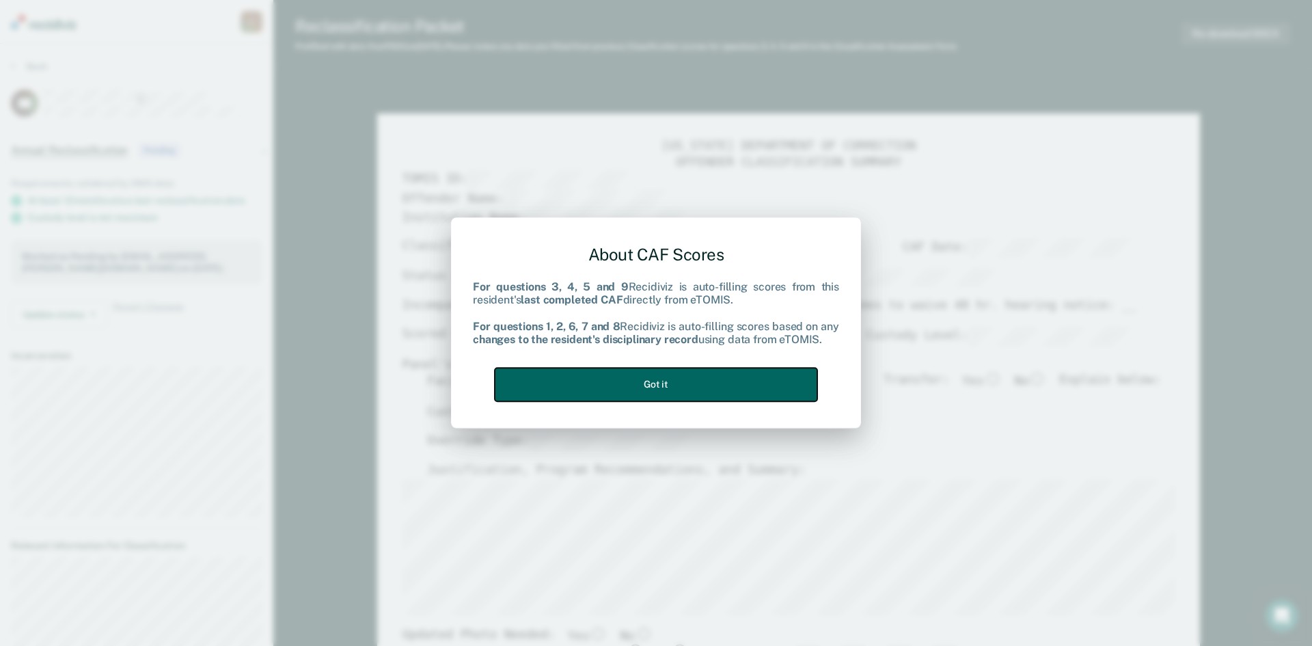
click at [695, 385] on button "Got it" at bounding box center [656, 384] width 323 height 33
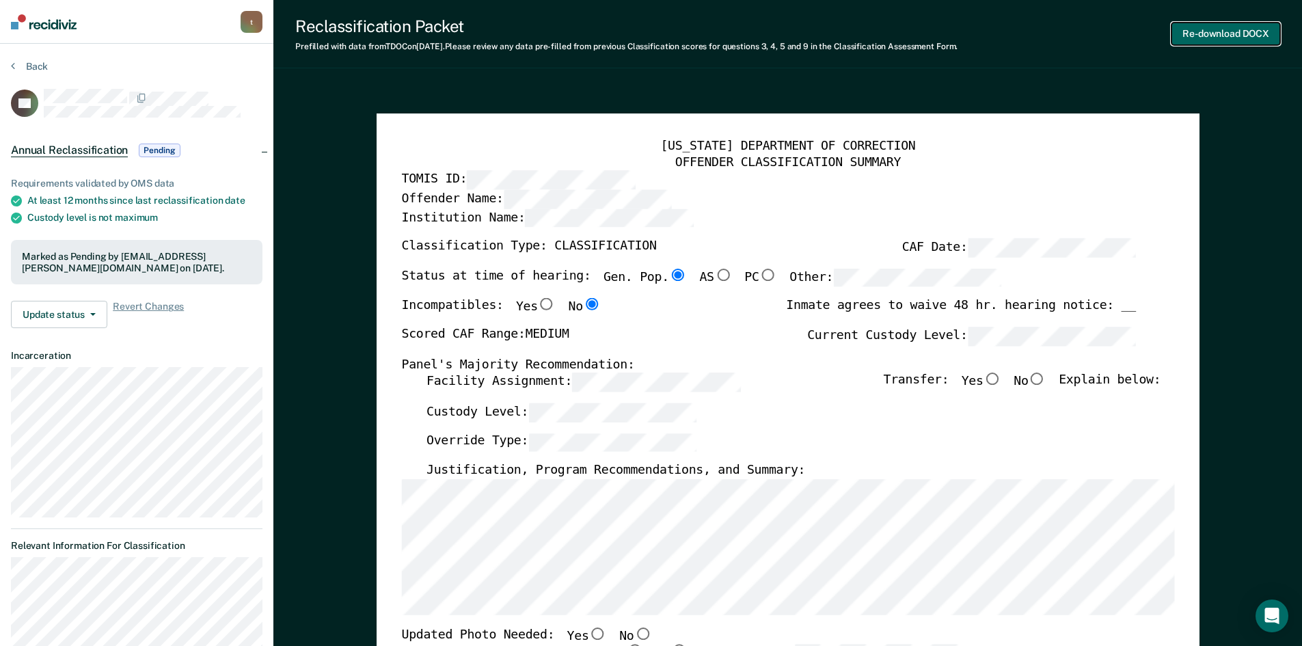
click at [1182, 40] on button "Re-download DOCX" at bounding box center [1225, 34] width 109 height 23
type textarea "x"
click at [1195, 40] on button "Re-download DOCX" at bounding box center [1225, 34] width 109 height 23
